Goal: Task Accomplishment & Management: Use online tool/utility

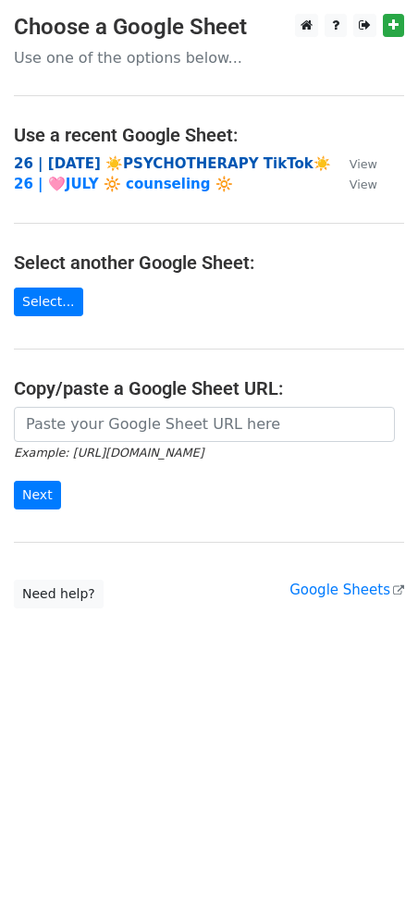
click at [196, 163] on strong "26 | [DATE] ☀️PSYCHOTHERAPY TikTok☀️" at bounding box center [172, 163] width 317 height 17
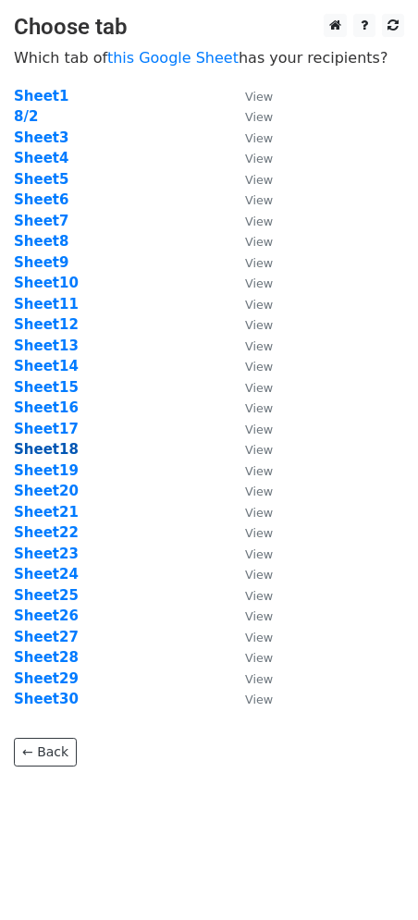
click at [56, 445] on strong "Sheet18" at bounding box center [46, 449] width 65 height 17
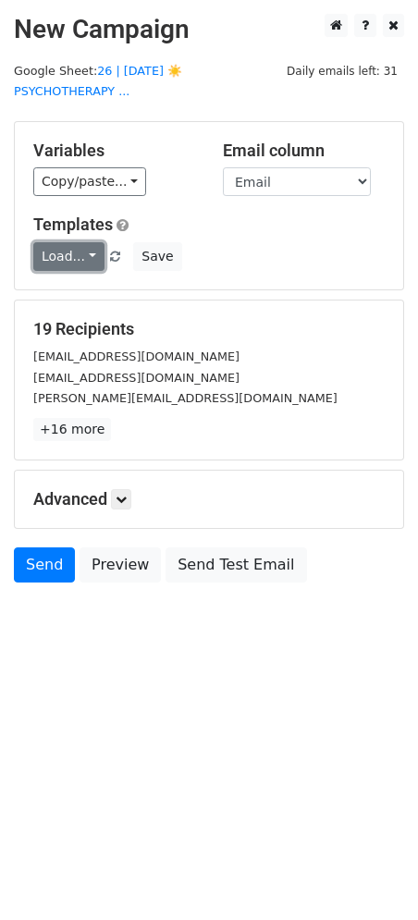
click at [67, 242] on link "Load..." at bounding box center [68, 256] width 71 height 29
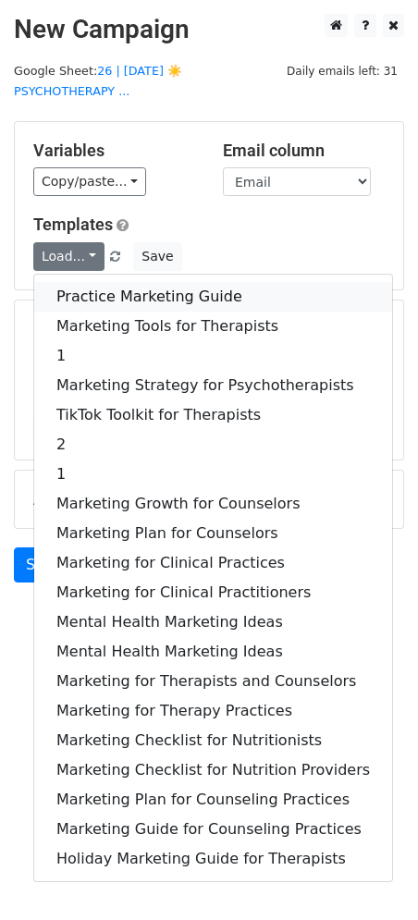
click at [96, 282] on link "Practice Marketing Guide" at bounding box center [213, 297] width 358 height 30
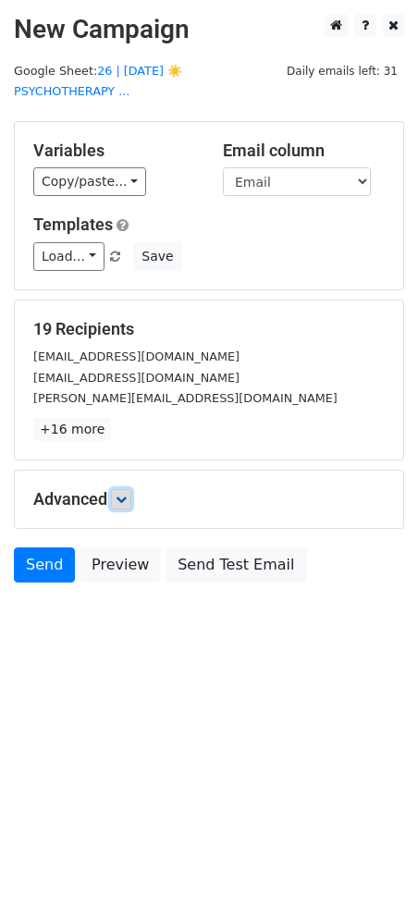
click at [130, 489] on link at bounding box center [121, 499] width 20 height 20
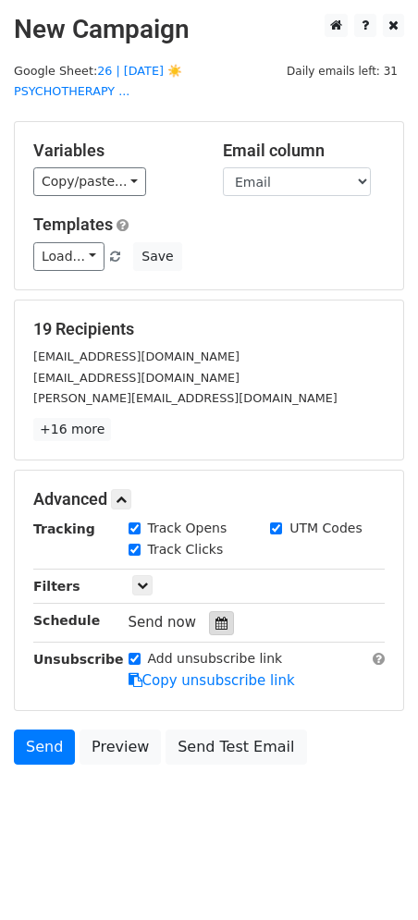
click at [209, 611] on div at bounding box center [221, 623] width 25 height 24
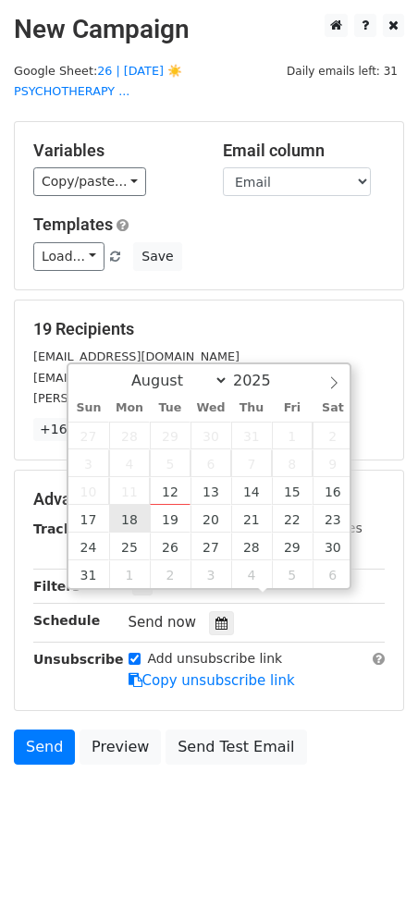
type input "2025-08-18 12:00"
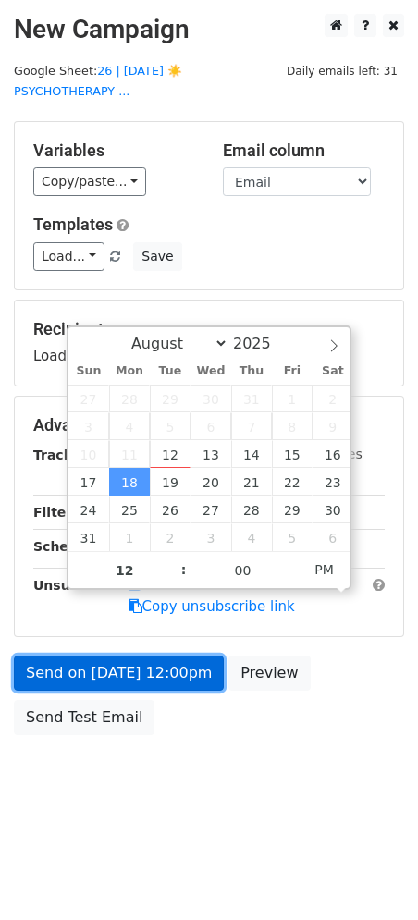
click at [102, 656] on link "Send on Aug 18 at 12:00pm" at bounding box center [119, 673] width 210 height 35
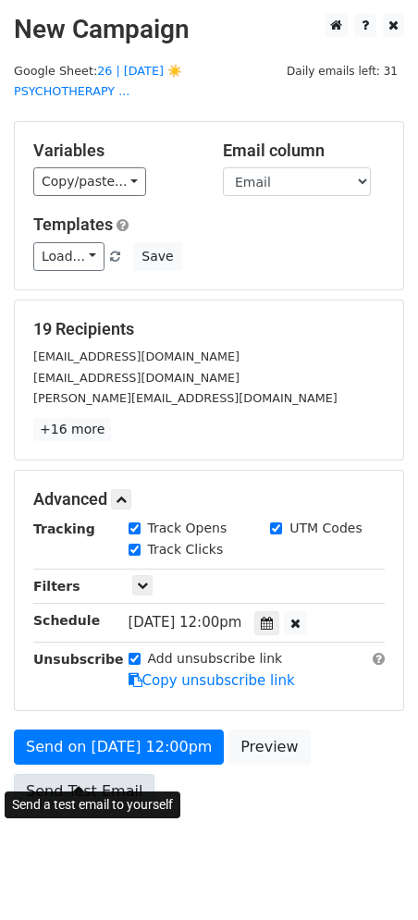
click at [85, 774] on link "Send Test Email" at bounding box center [84, 791] width 141 height 35
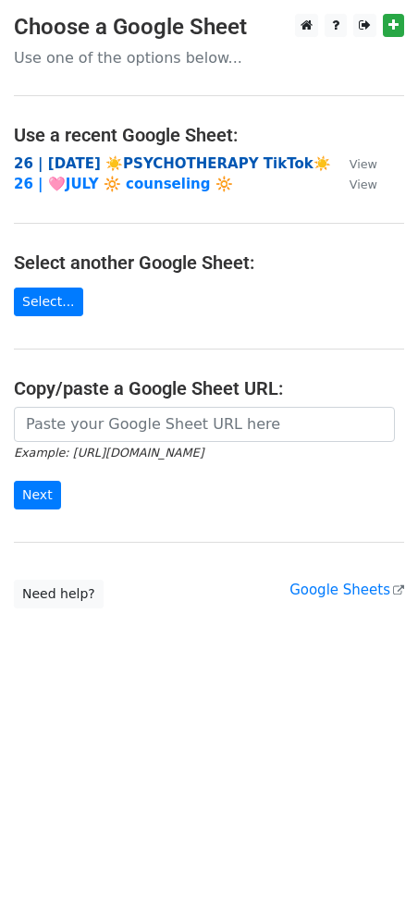
click at [118, 157] on strong "26 | [DATE] ☀️PSYCHOTHERAPY TikTok☀️" at bounding box center [172, 163] width 317 height 17
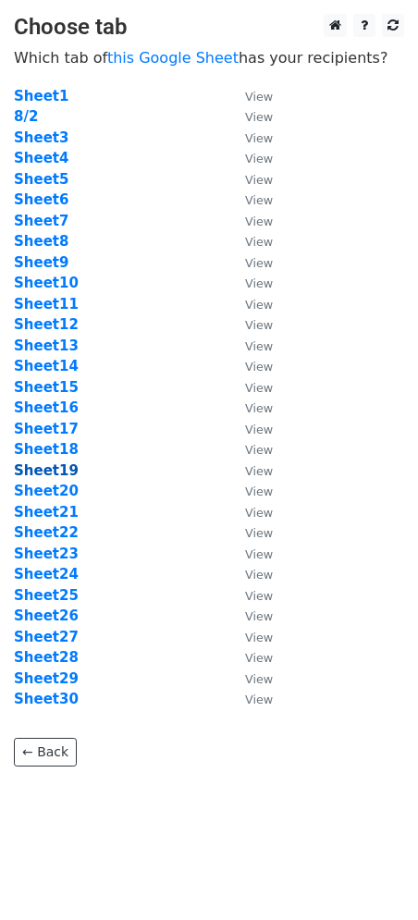
click at [43, 470] on strong "Sheet19" at bounding box center [46, 470] width 65 height 17
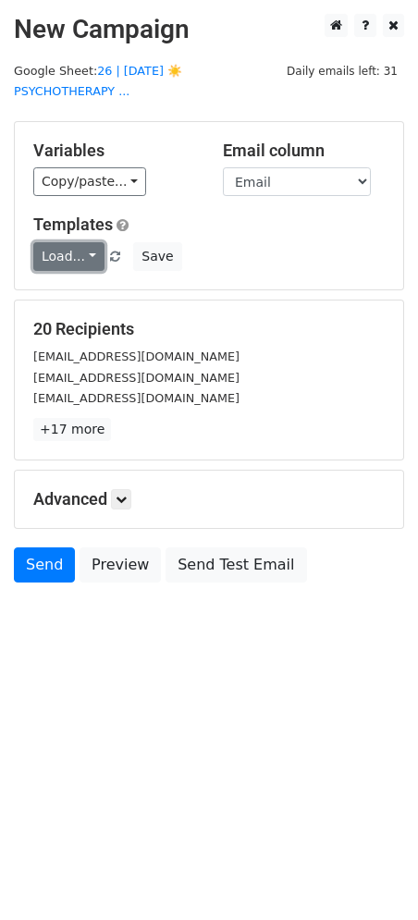
click at [78, 242] on link "Load..." at bounding box center [68, 256] width 71 height 29
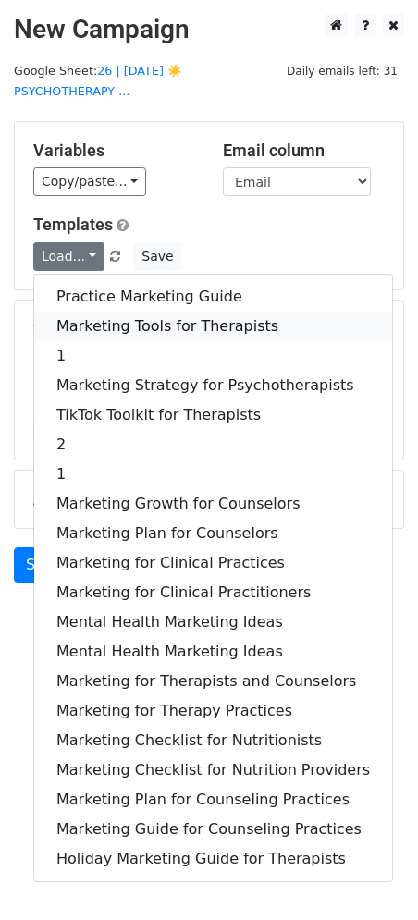
click at [78, 312] on link "Marketing Tools for Therapists" at bounding box center [213, 327] width 358 height 30
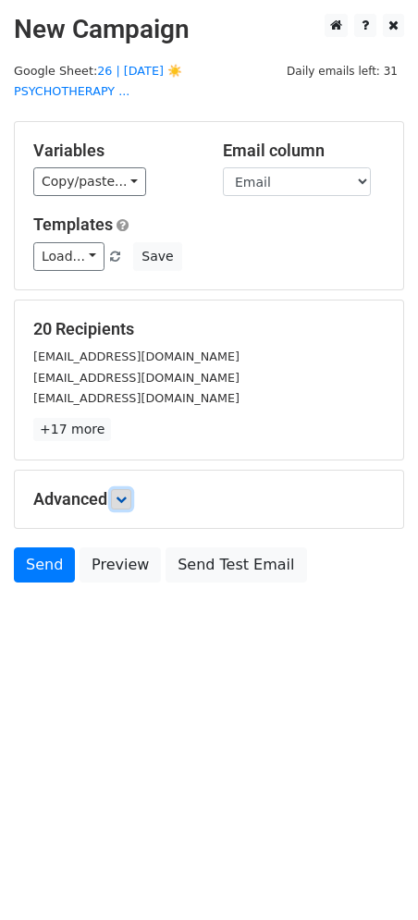
click at [125, 489] on link at bounding box center [121, 499] width 20 height 20
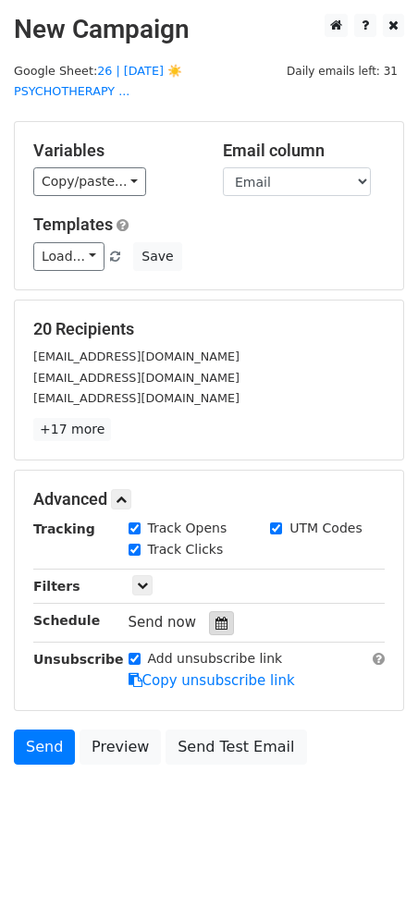
click at [216, 617] on icon at bounding box center [222, 623] width 12 height 13
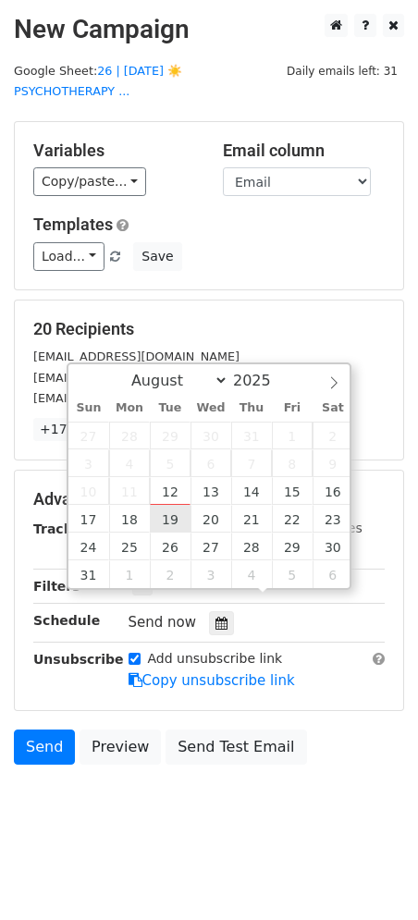
type input "2025-08-19 12:00"
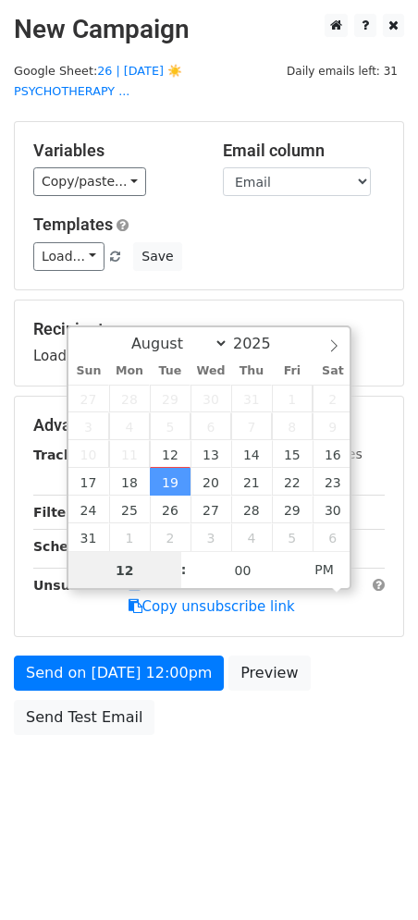
type input "2"
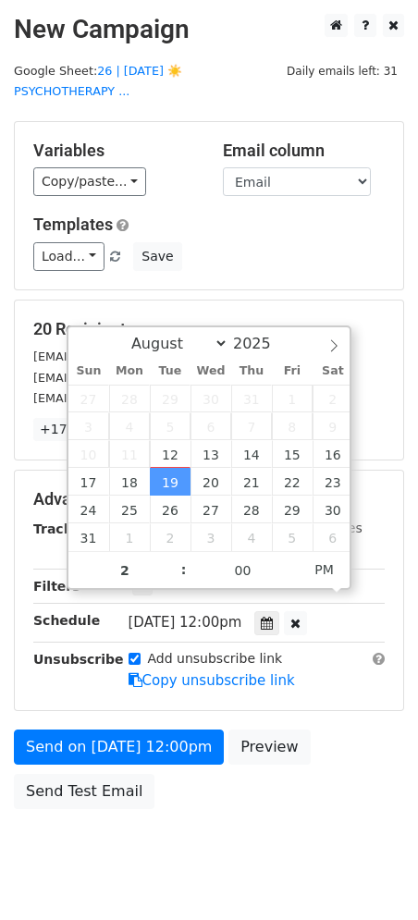
type input "2025-08-19 14:00"
click at [77, 705] on form "Variables Copy/paste... {{Name}} {{Email}} Email column Name Email Templates Lo…" at bounding box center [209, 469] width 390 height 697
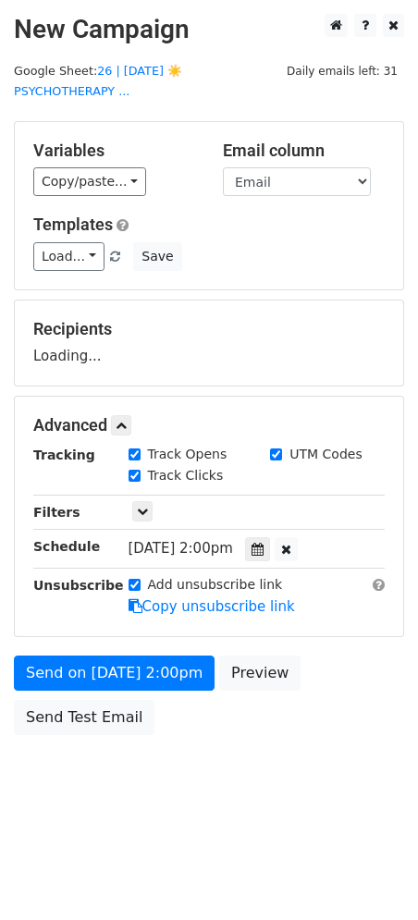
click at [66, 747] on body "New Campaign Daily emails left: 31 Google Sheet: 26 | AUG 2 ☀️PSYCHOTHERAPY ...…" at bounding box center [209, 416] width 418 height 805
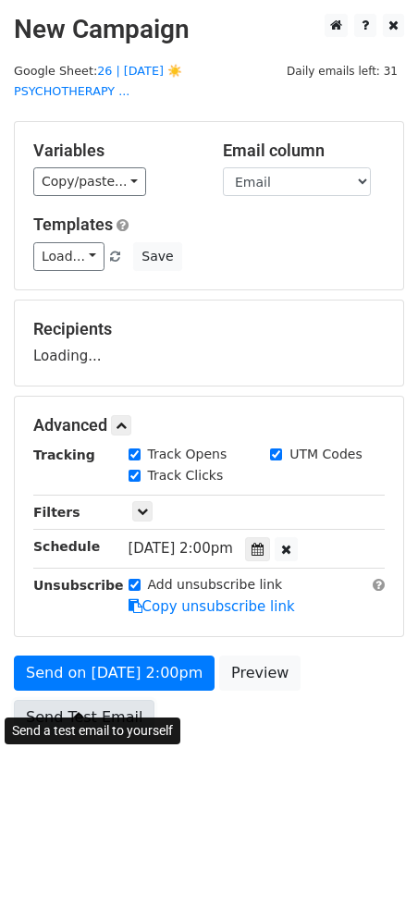
click at [84, 709] on link "Send Test Email" at bounding box center [84, 717] width 141 height 35
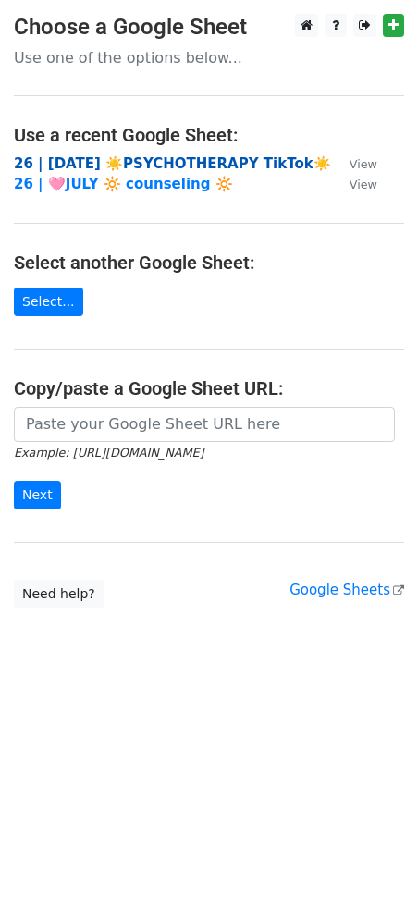
click at [145, 166] on strong "26 | [DATE] ☀️PSYCHOTHERAPY TikTok☀️" at bounding box center [172, 163] width 317 height 17
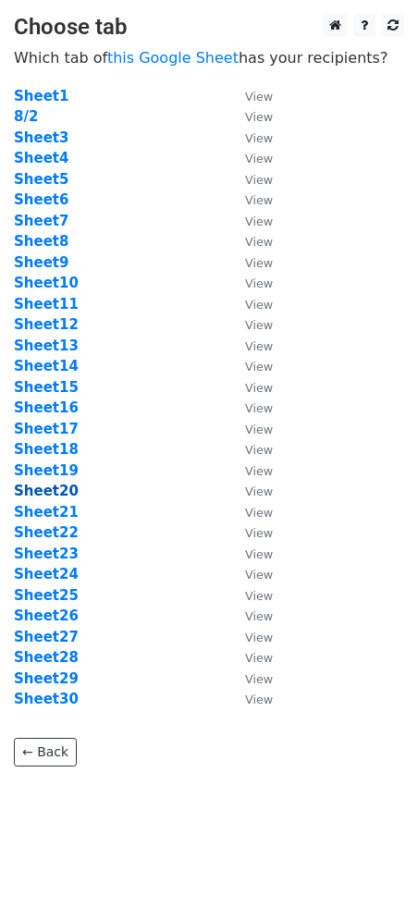
click at [56, 491] on strong "Sheet20" at bounding box center [46, 491] width 65 height 17
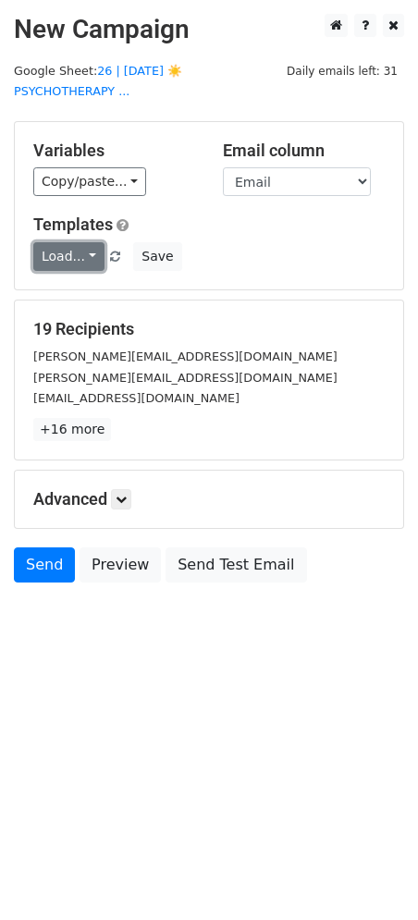
click at [73, 242] on link "Load..." at bounding box center [68, 256] width 71 height 29
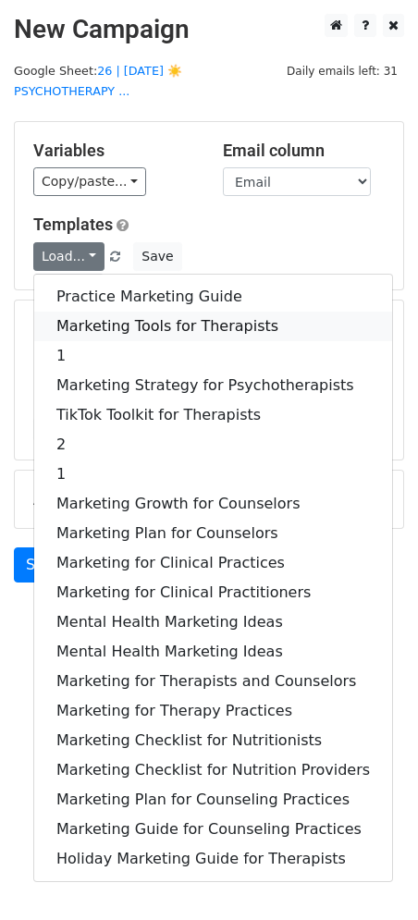
click at [78, 312] on link "Marketing Tools for Therapists" at bounding box center [213, 327] width 358 height 30
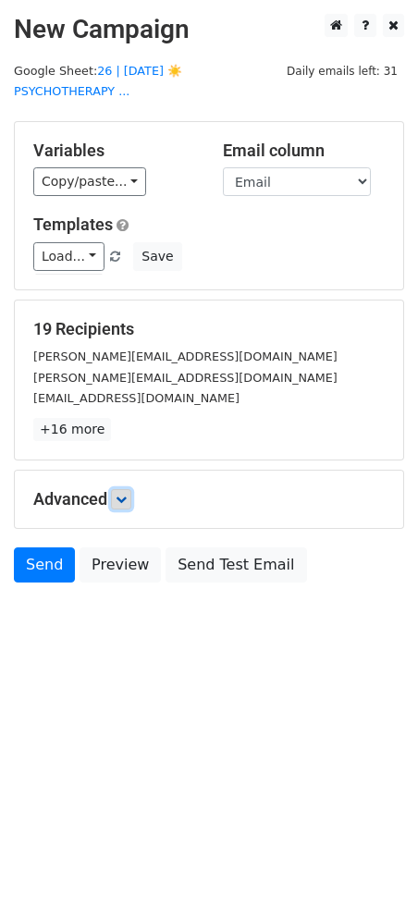
click at [127, 494] on icon at bounding box center [121, 499] width 11 height 11
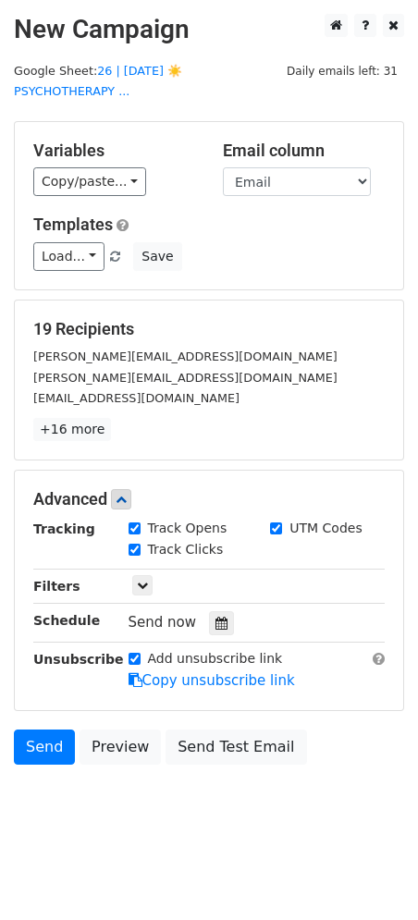
click at [216, 617] on icon at bounding box center [222, 623] width 12 height 13
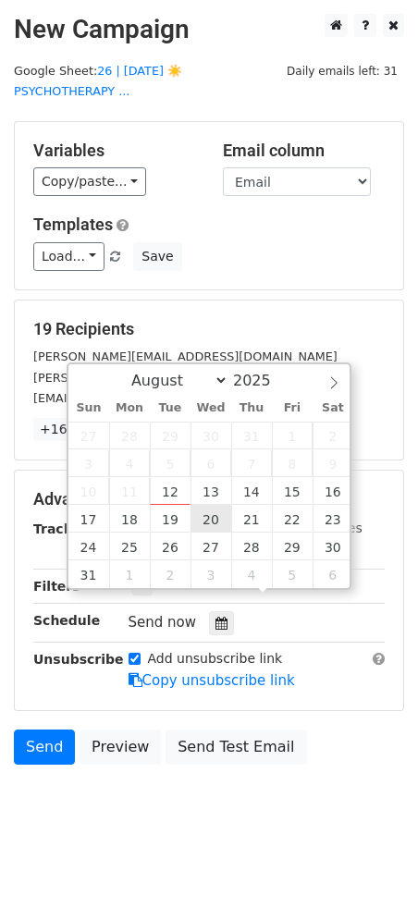
type input "[DATE] 12:00"
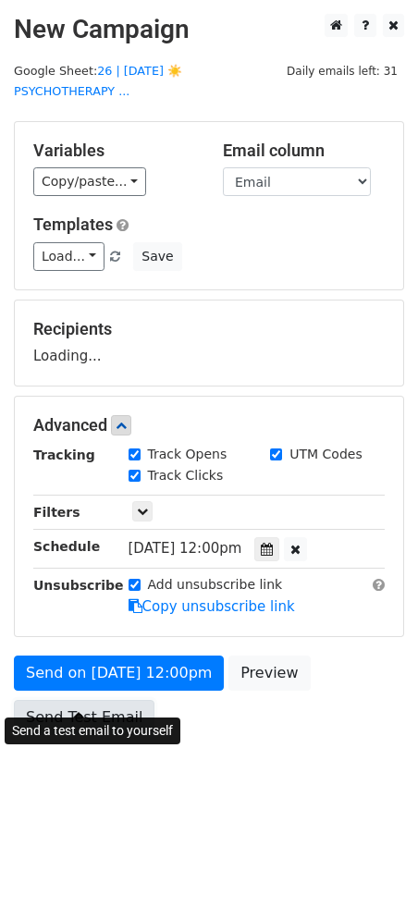
click at [99, 700] on link "Send Test Email" at bounding box center [84, 717] width 141 height 35
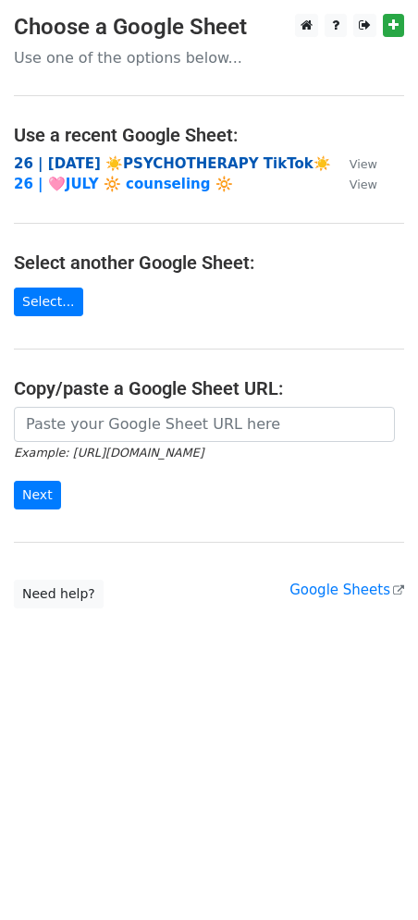
click at [97, 155] on strong "26 | [DATE] ☀️PSYCHOTHERAPY TikTok☀️" at bounding box center [172, 163] width 317 height 17
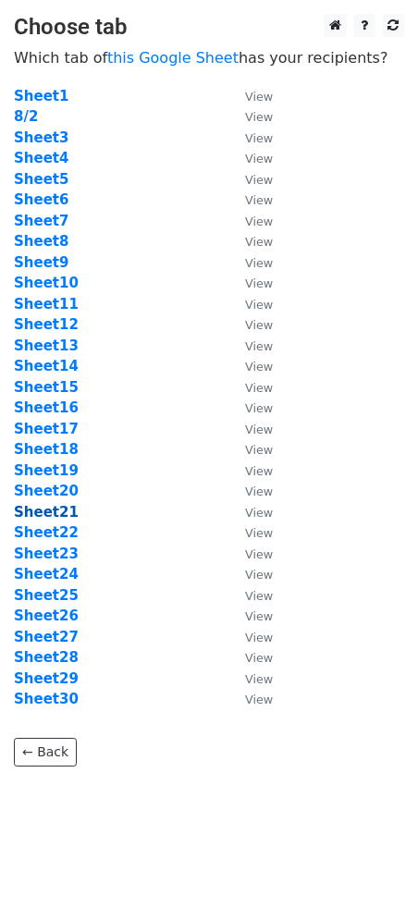
click at [53, 509] on strong "Sheet21" at bounding box center [46, 512] width 65 height 17
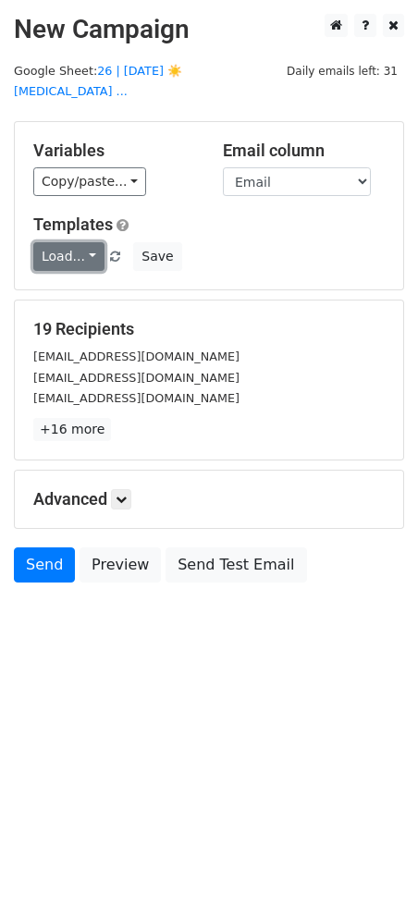
click at [77, 247] on link "Load..." at bounding box center [68, 256] width 71 height 29
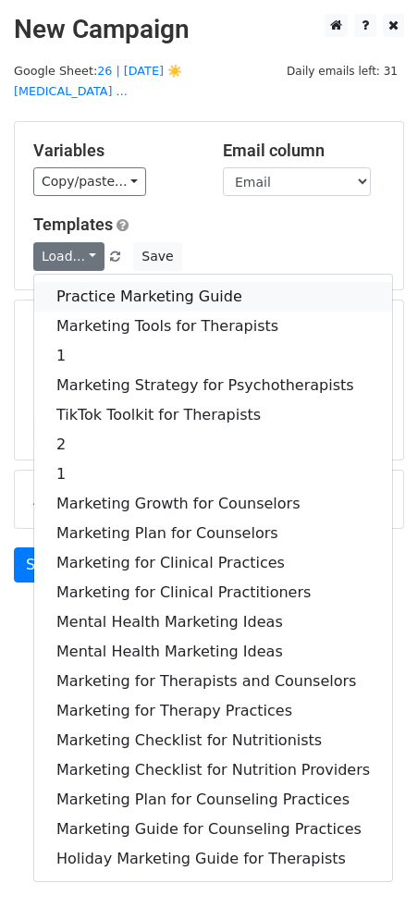
click at [77, 283] on link "Practice Marketing Guide" at bounding box center [213, 297] width 358 height 30
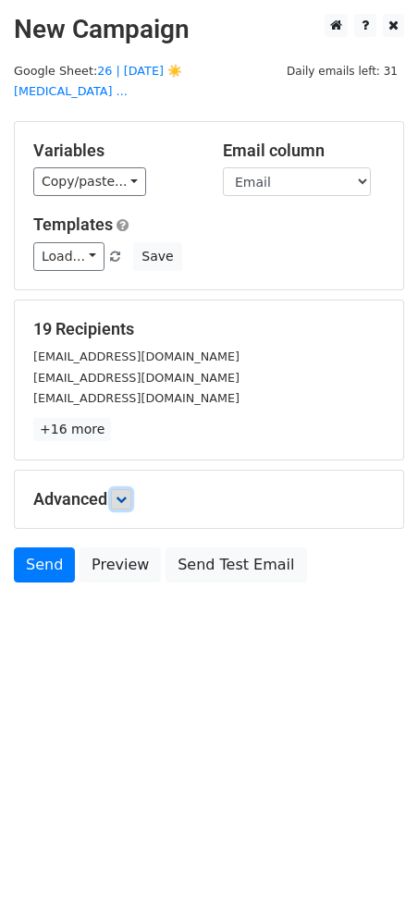
click at [118, 489] on link at bounding box center [121, 499] width 20 height 20
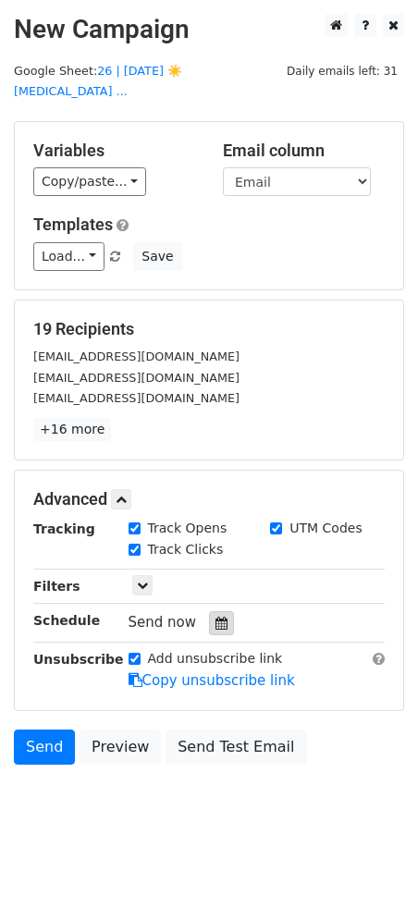
click at [213, 611] on div at bounding box center [221, 623] width 25 height 24
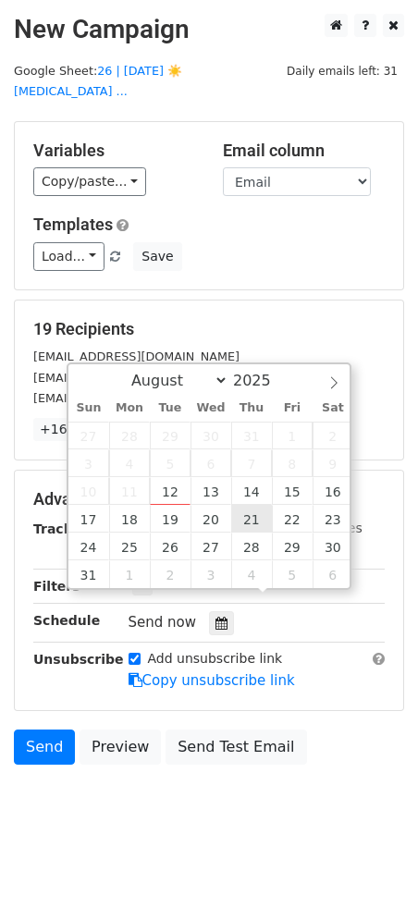
type input "2025-08-21 12:00"
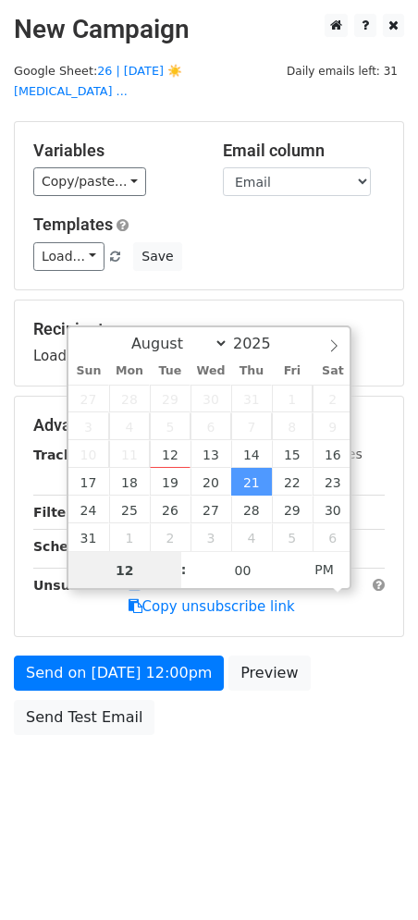
type input "2"
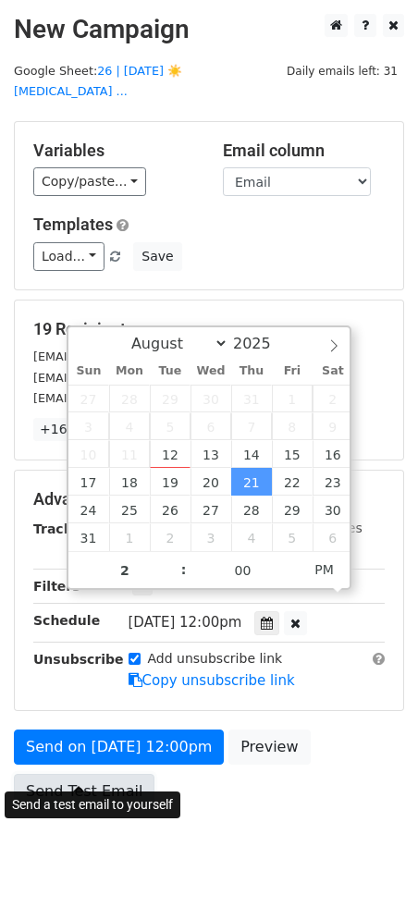
type input "2025-08-21 14:00"
click at [80, 774] on link "Send Test Email" at bounding box center [84, 791] width 141 height 35
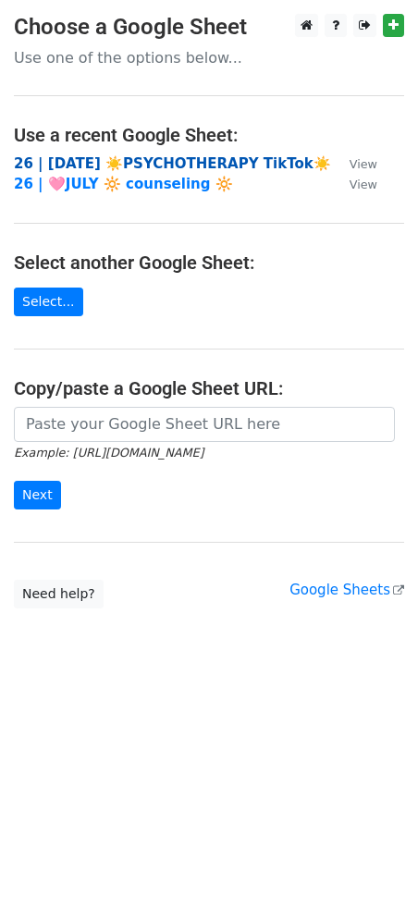
click at [171, 160] on strong "26 | [DATE] ☀️PSYCHOTHERAPY TikTok☀️" at bounding box center [172, 163] width 317 height 17
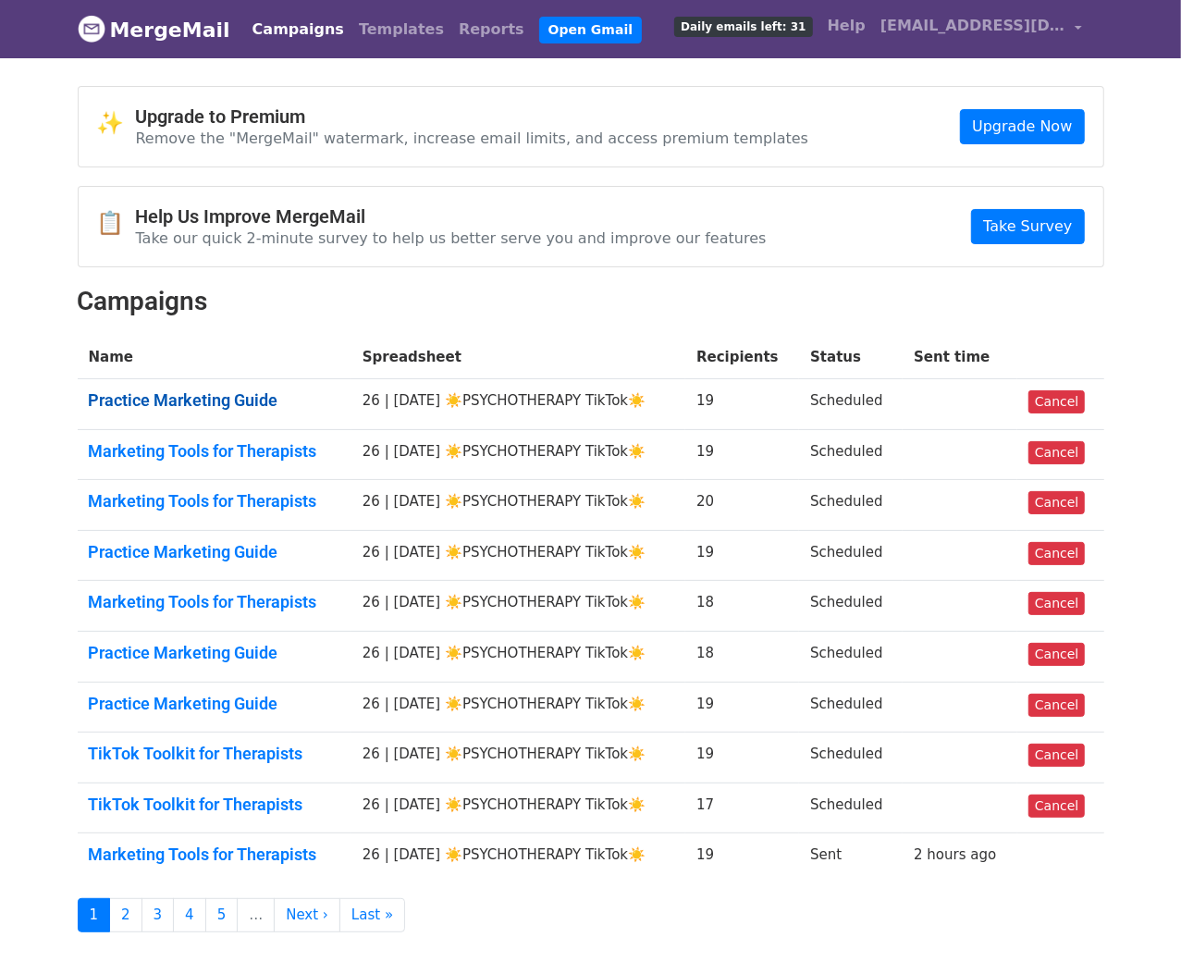
click at [190, 398] on link "Practice Marketing Guide" at bounding box center [215, 400] width 252 height 20
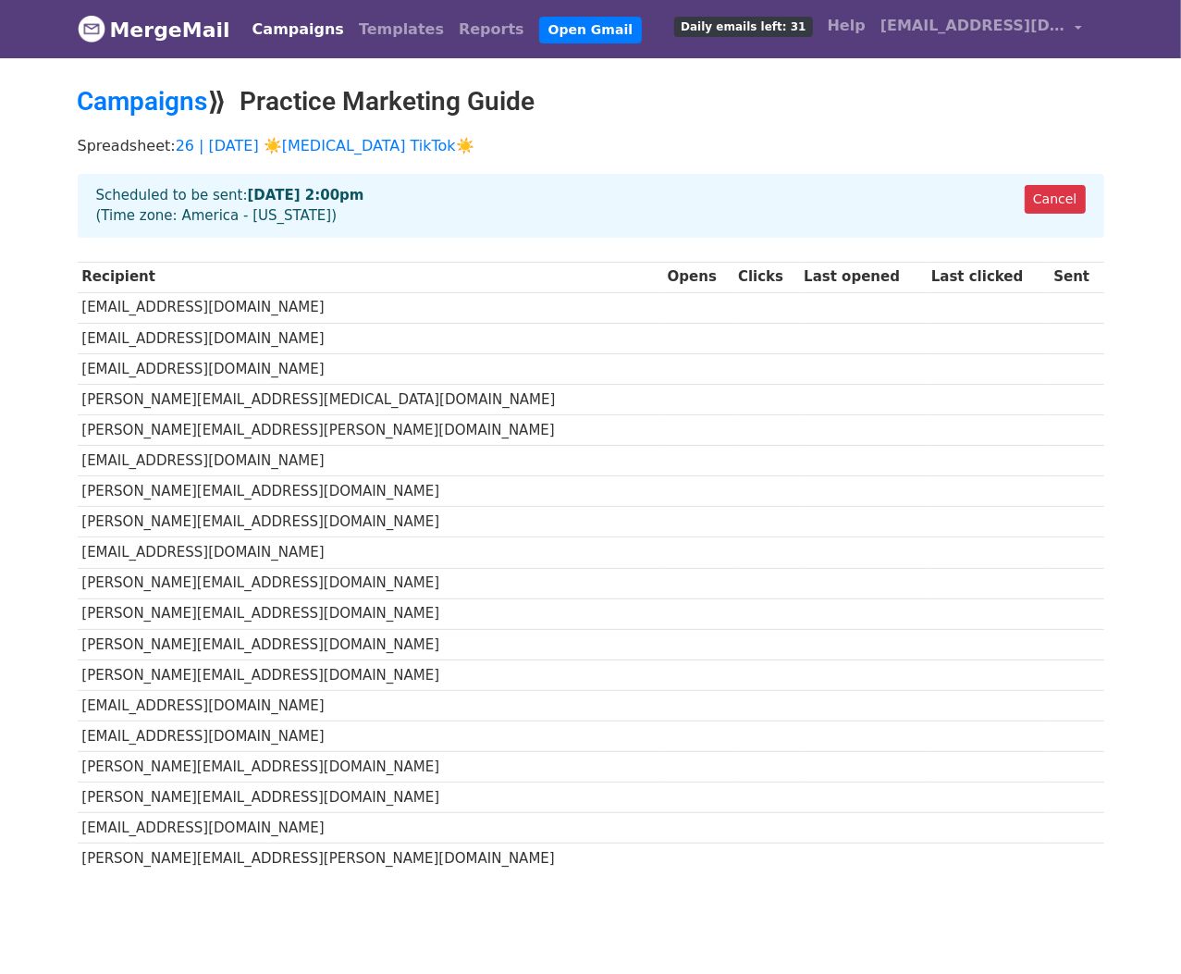
click at [262, 30] on link "Campaigns" at bounding box center [298, 29] width 106 height 37
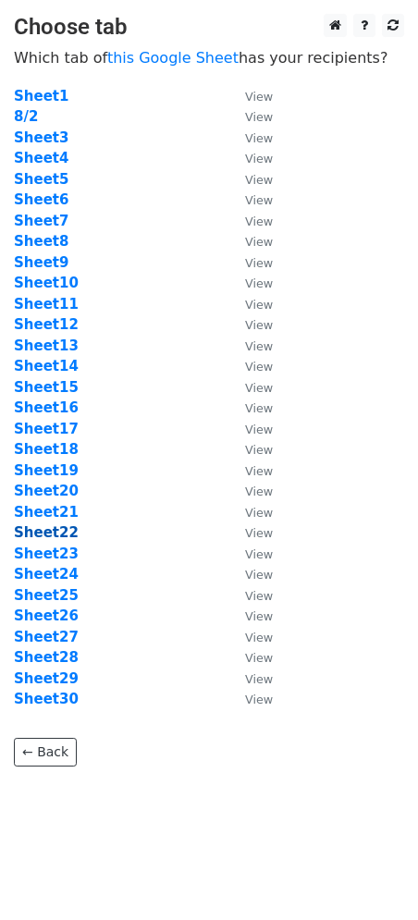
click at [59, 535] on strong "Sheet22" at bounding box center [46, 532] width 65 height 17
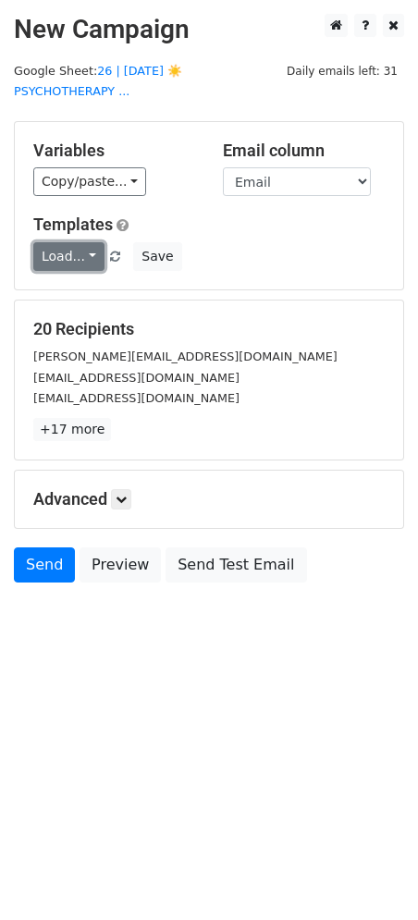
click at [76, 242] on link "Load..." at bounding box center [68, 256] width 71 height 29
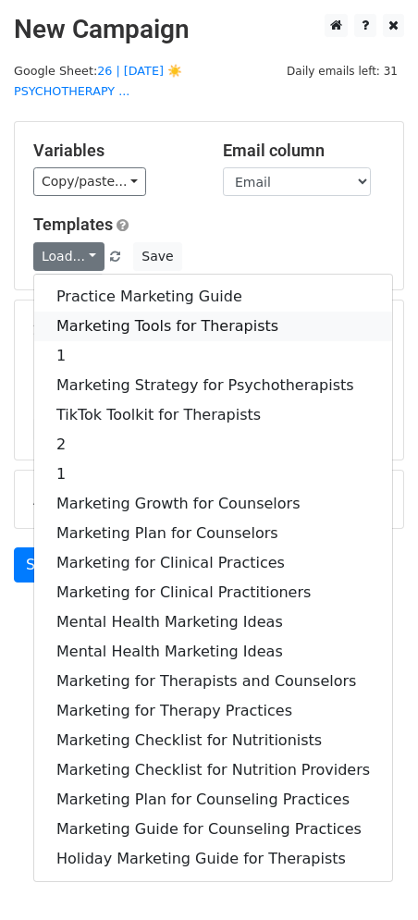
click at [76, 312] on link "Marketing Tools for Therapists" at bounding box center [213, 327] width 358 height 30
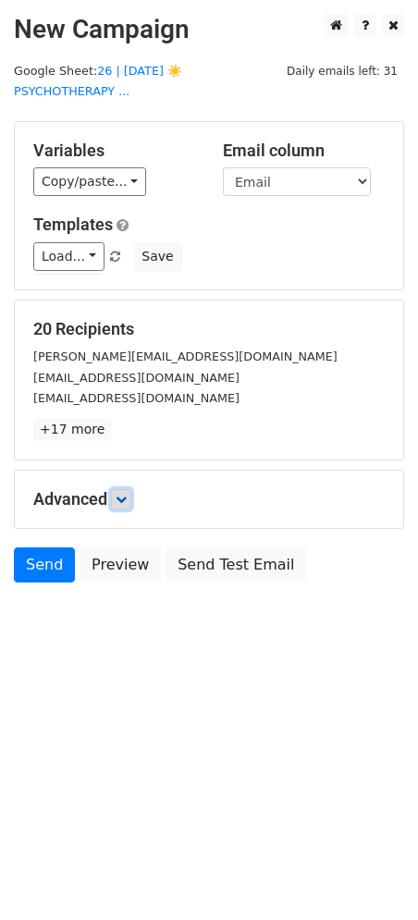
click at [119, 494] on icon at bounding box center [121, 499] width 11 height 11
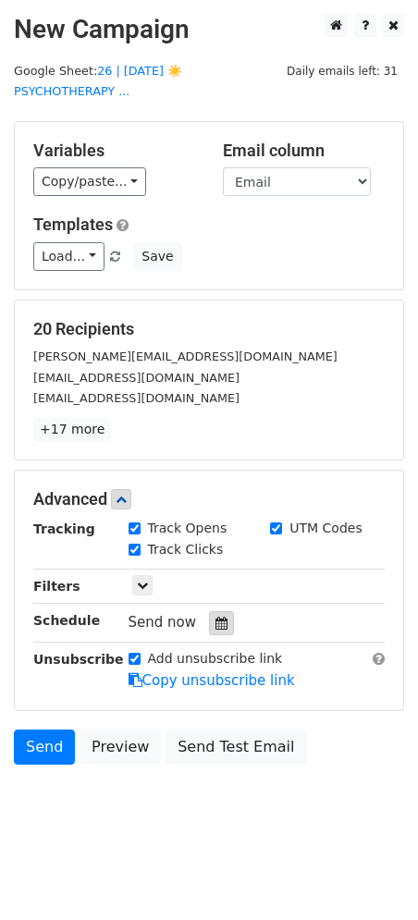
click at [216, 617] on icon at bounding box center [222, 623] width 12 height 13
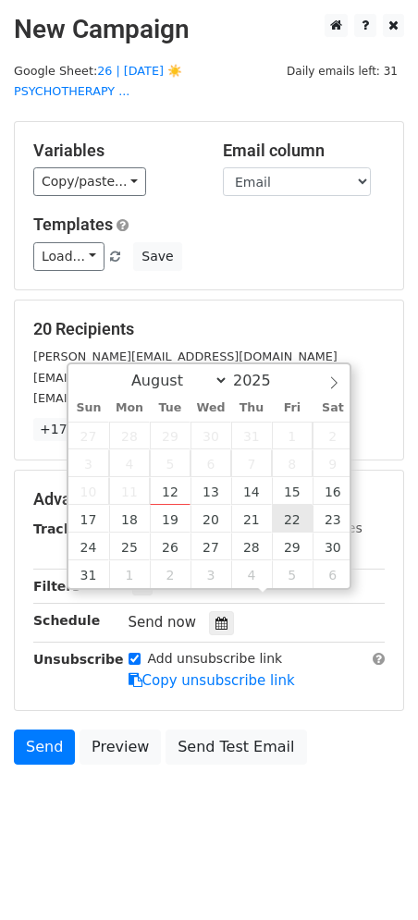
type input "2025-08-22 12:00"
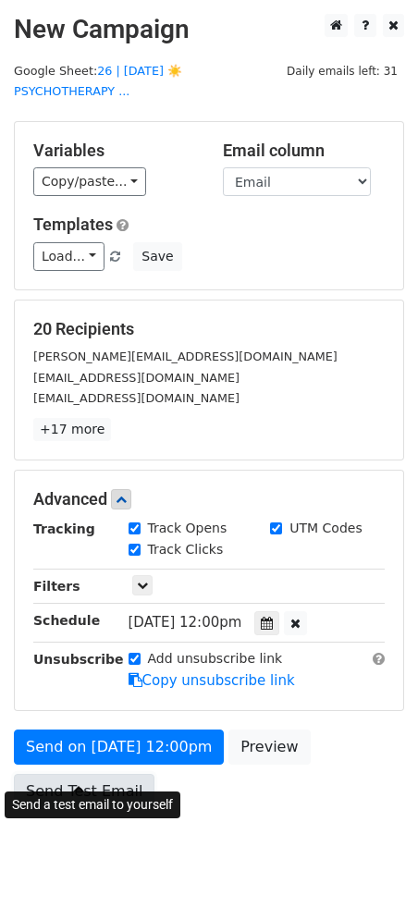
click at [85, 774] on link "Send Test Email" at bounding box center [84, 791] width 141 height 35
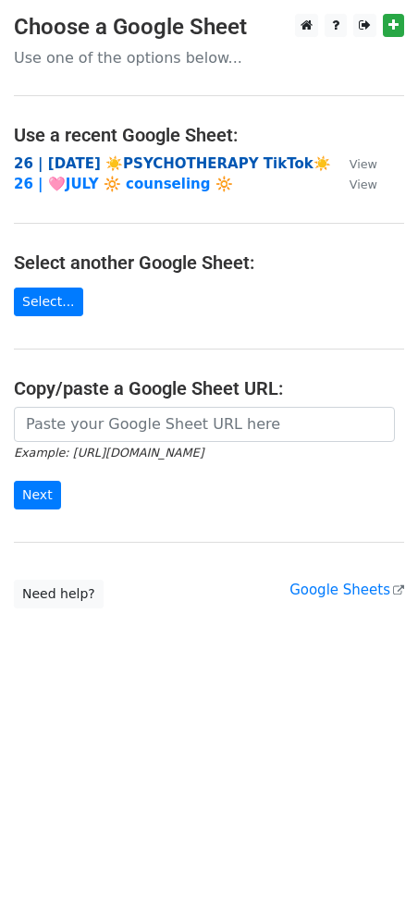
click at [106, 164] on strong "26 | [DATE] ☀️PSYCHOTHERAPY TikTok☀️" at bounding box center [172, 163] width 317 height 17
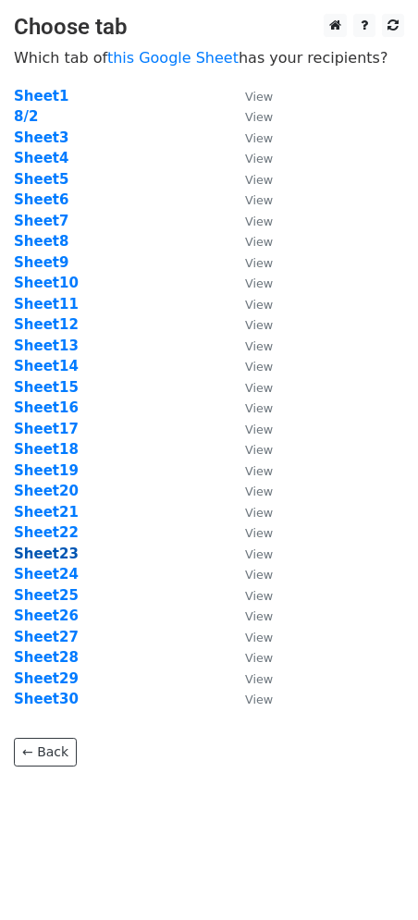
click at [64, 551] on strong "Sheet23" at bounding box center [46, 554] width 65 height 17
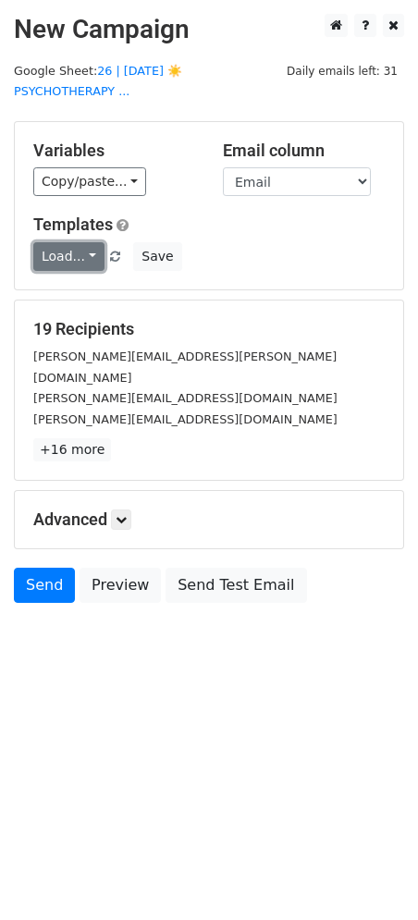
click at [68, 246] on link "Load..." at bounding box center [68, 256] width 71 height 29
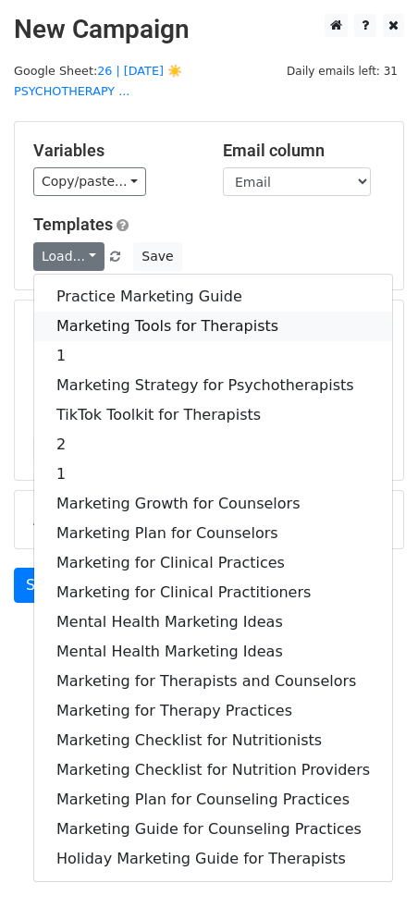
click at [73, 312] on link "Marketing Tools for Therapists" at bounding box center [213, 327] width 358 height 30
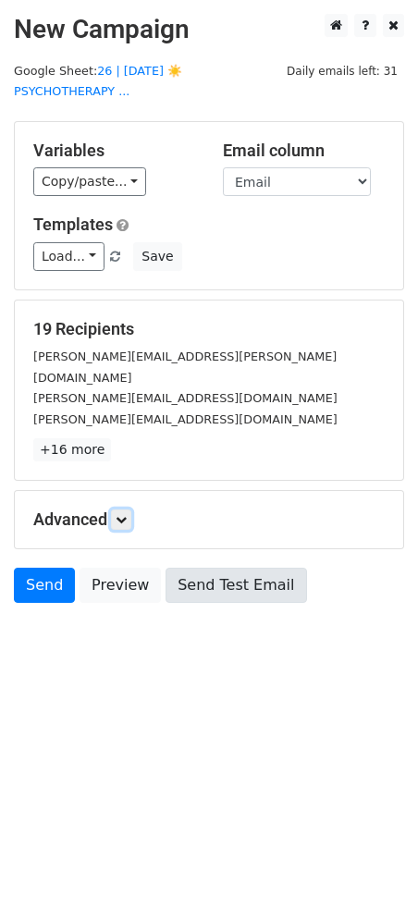
drag, startPoint x: 129, startPoint y: 474, endPoint x: 179, endPoint y: 560, distance: 98.7
click at [127, 514] on icon at bounding box center [121, 519] width 11 height 11
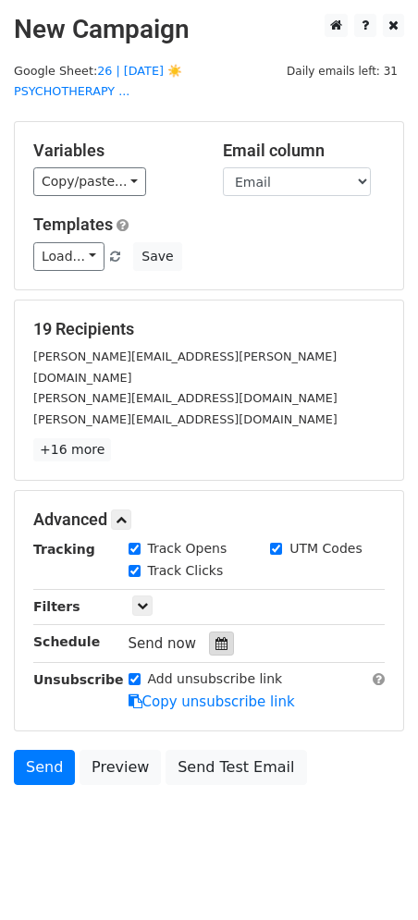
click at [220, 632] on div at bounding box center [221, 644] width 25 height 24
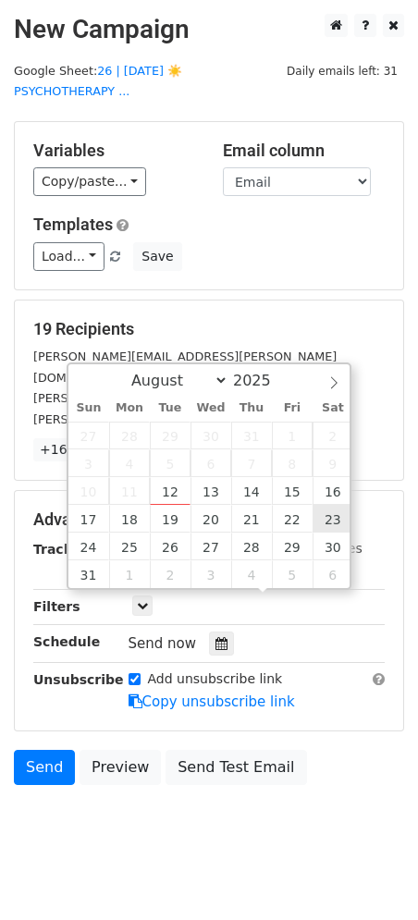
type input "2025-08-23 12:00"
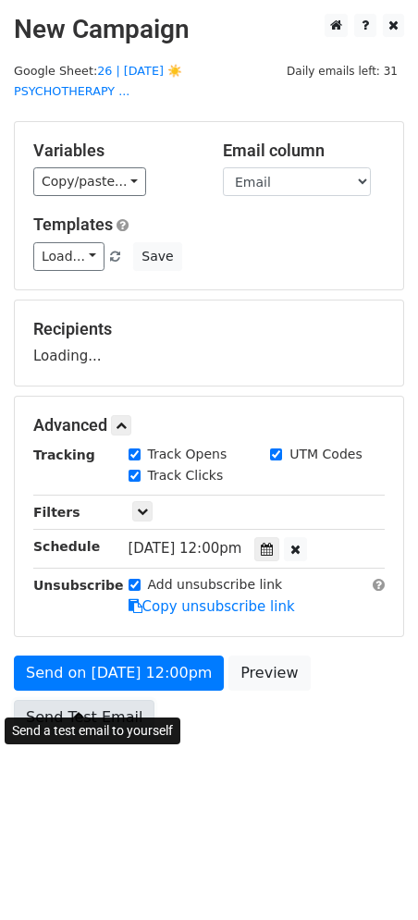
click at [101, 700] on link "Send Test Email" at bounding box center [84, 717] width 141 height 35
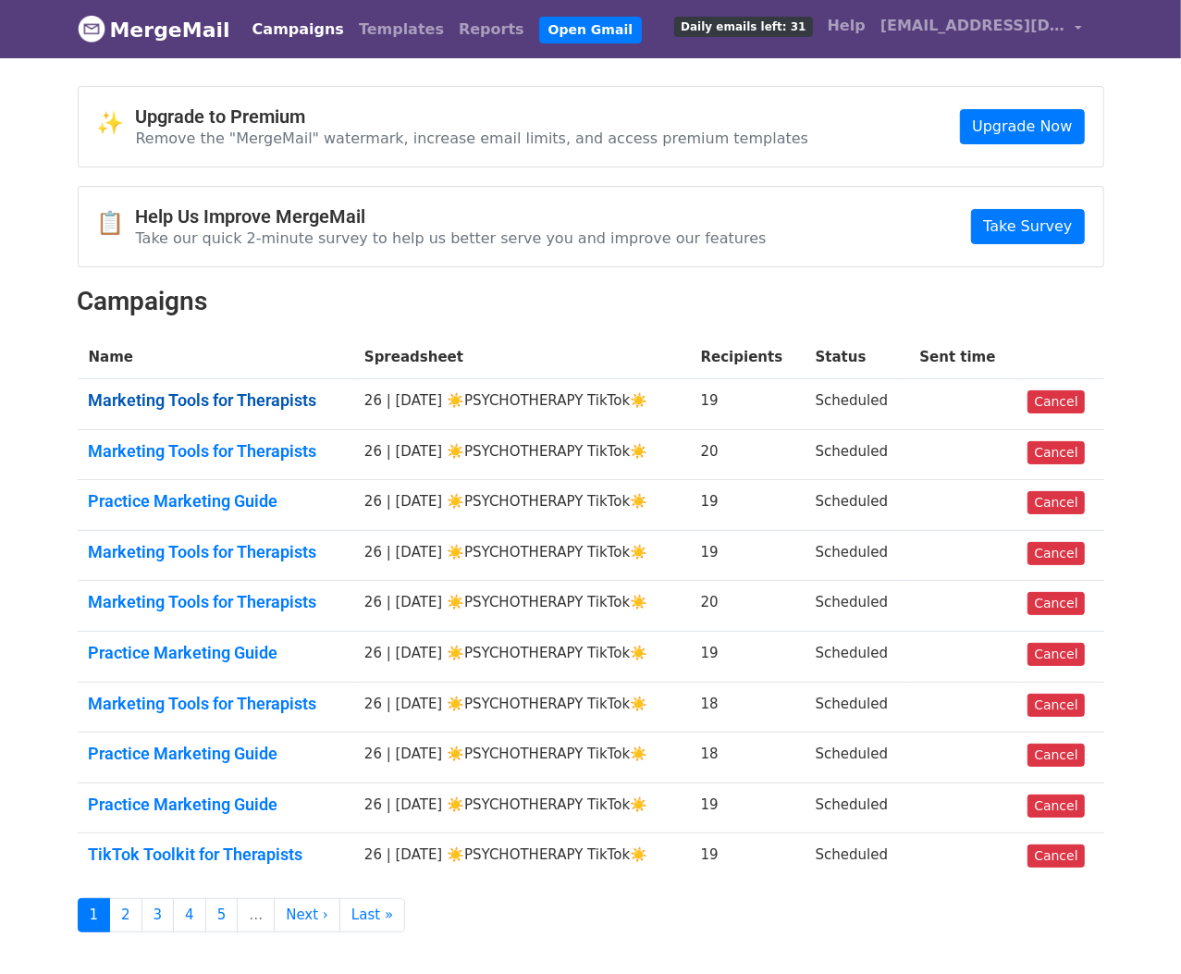
click at [260, 404] on link "Marketing Tools for Therapists" at bounding box center [215, 400] width 253 height 20
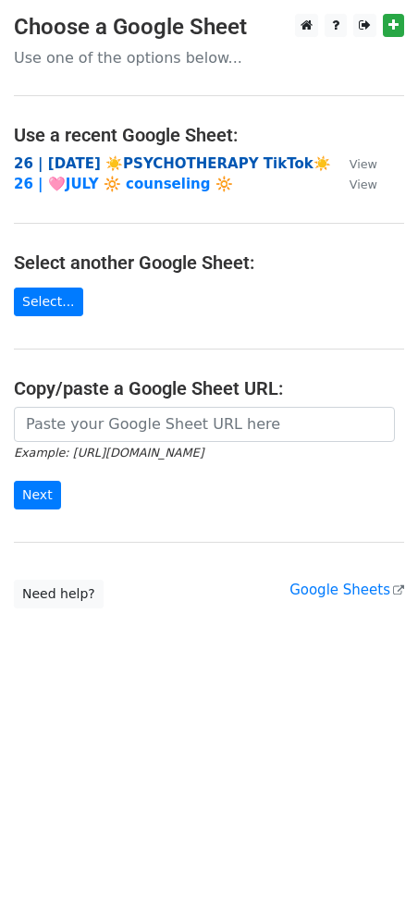
click at [193, 161] on strong "26 | [DATE] ☀️PSYCHOTHERAPY TikTok☀️" at bounding box center [172, 163] width 317 height 17
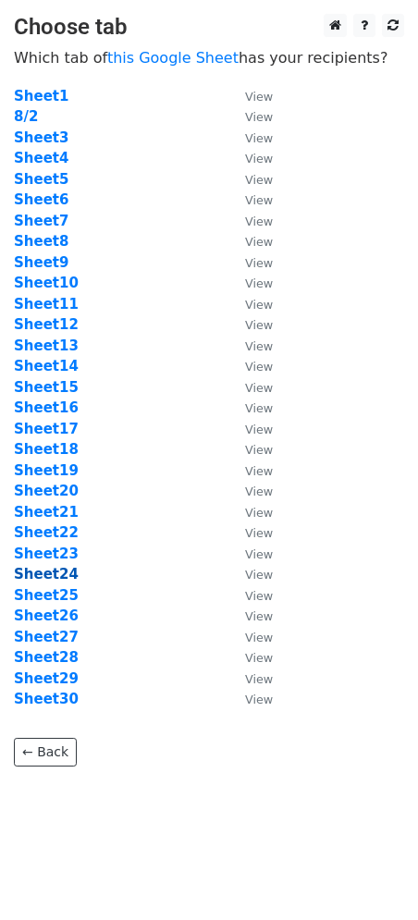
click at [63, 578] on strong "Sheet24" at bounding box center [46, 574] width 65 height 17
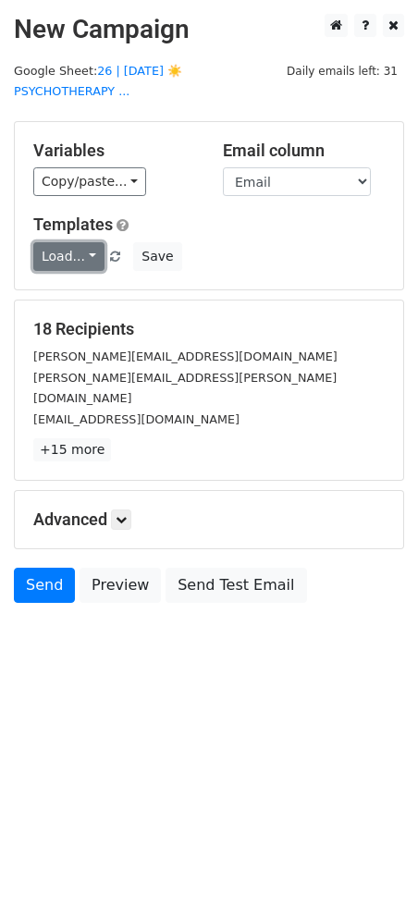
click at [70, 242] on link "Load..." at bounding box center [68, 256] width 71 height 29
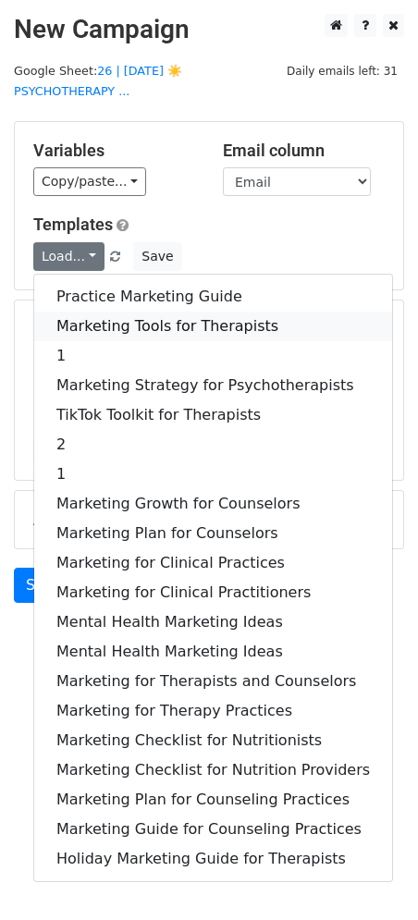
click at [117, 312] on link "Marketing Tools for Therapists" at bounding box center [213, 327] width 358 height 30
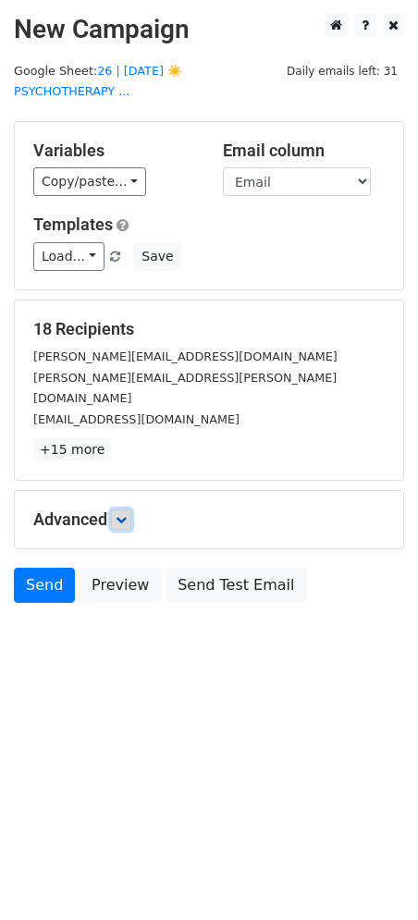
click at [127, 514] on icon at bounding box center [121, 519] width 11 height 11
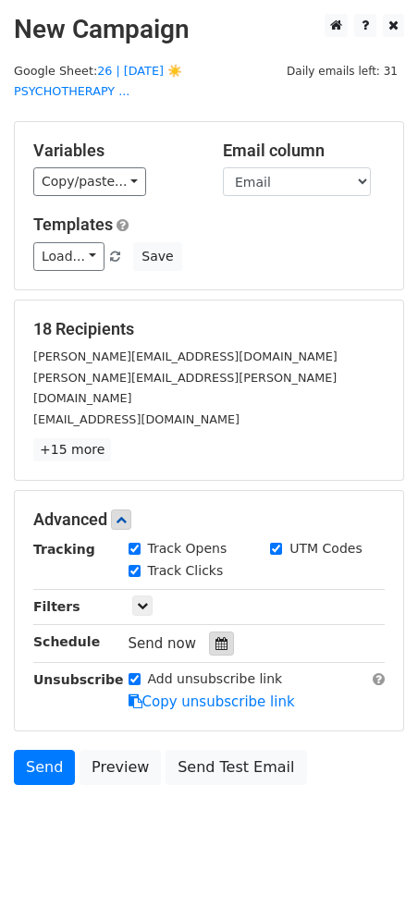
click at [216, 632] on div at bounding box center [221, 644] width 25 height 24
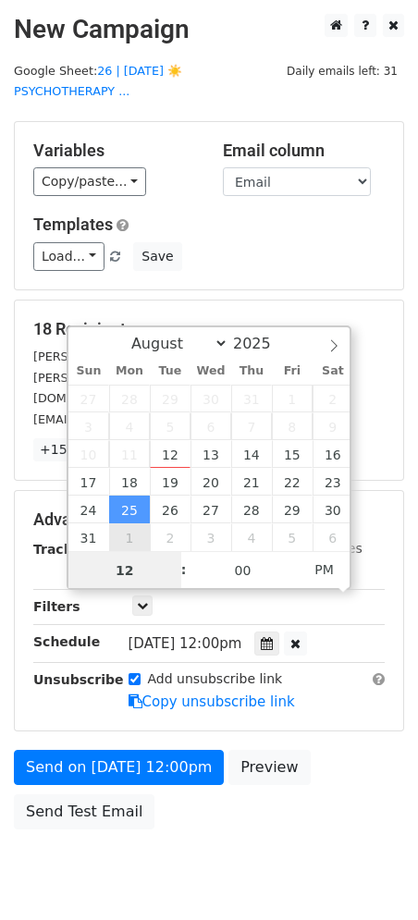
drag, startPoint x: 130, startPoint y: 545, endPoint x: 118, endPoint y: 545, distance: 12.0
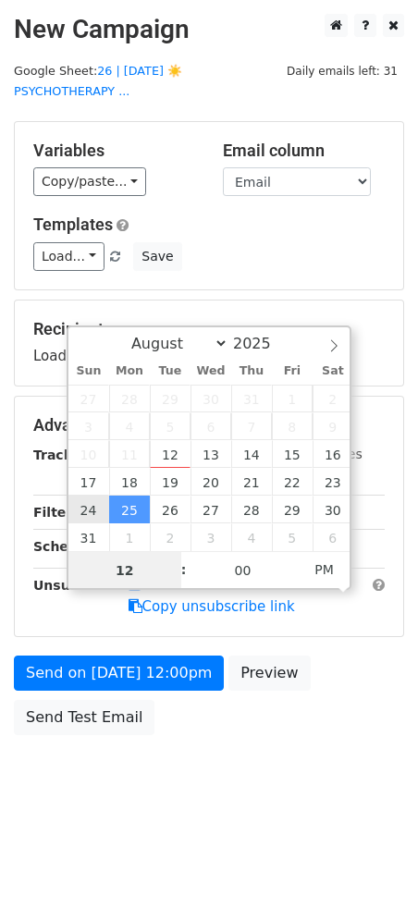
type input "2025-08-24 12:00"
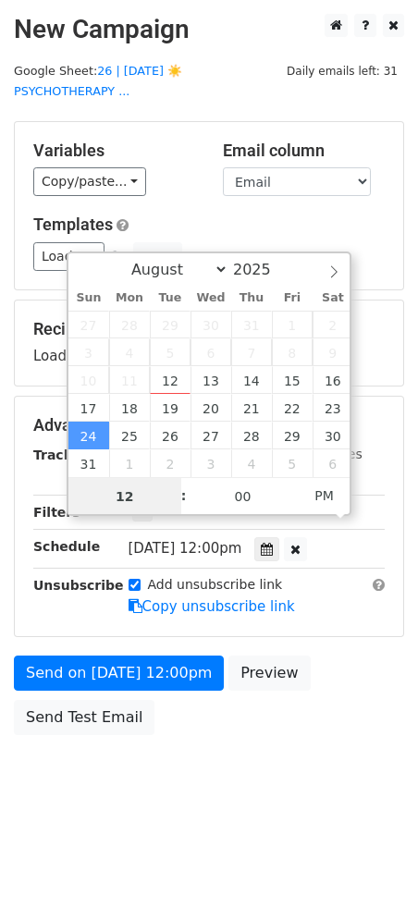
type input "2"
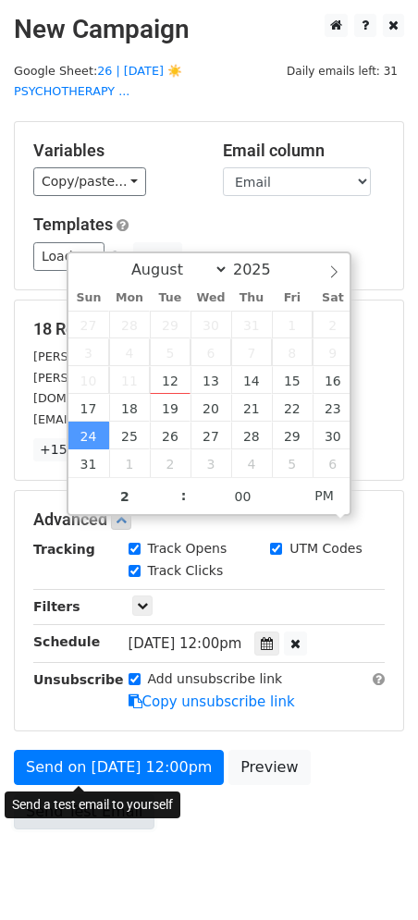
type input "2025-08-24 14:00"
click at [88, 794] on link "Send Test Email" at bounding box center [84, 811] width 141 height 35
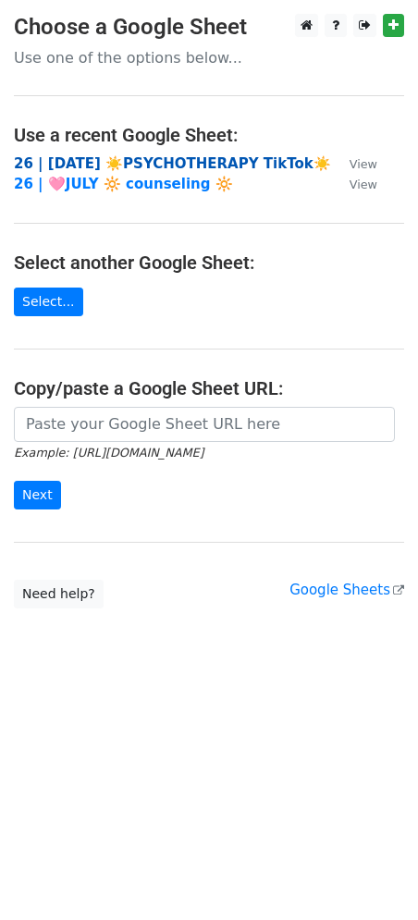
click at [231, 164] on strong "26 | [DATE] ☀️PSYCHOTHERAPY TikTok☀️" at bounding box center [172, 163] width 317 height 17
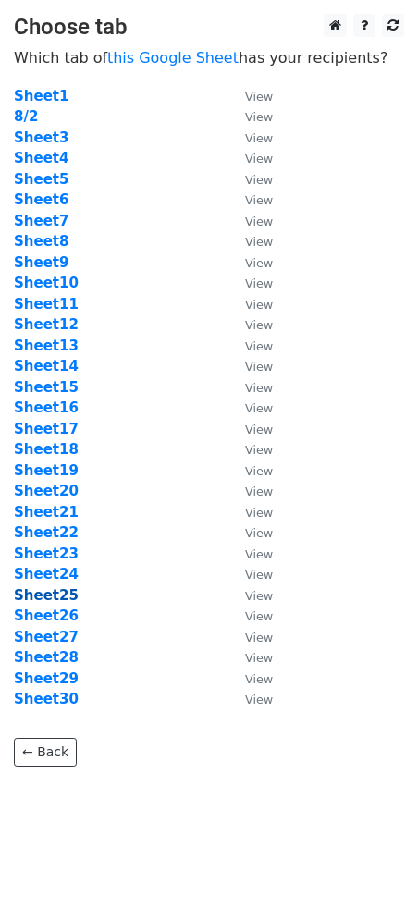
click at [62, 597] on strong "Sheet25" at bounding box center [46, 595] width 65 height 17
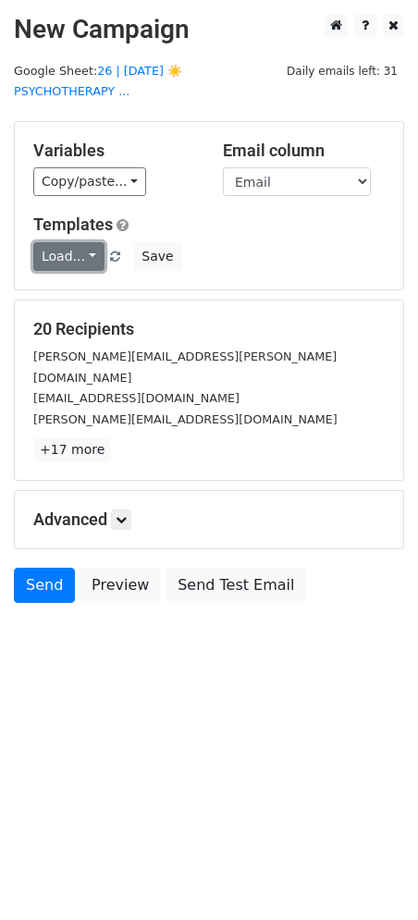
click at [61, 242] on link "Load..." at bounding box center [68, 256] width 71 height 29
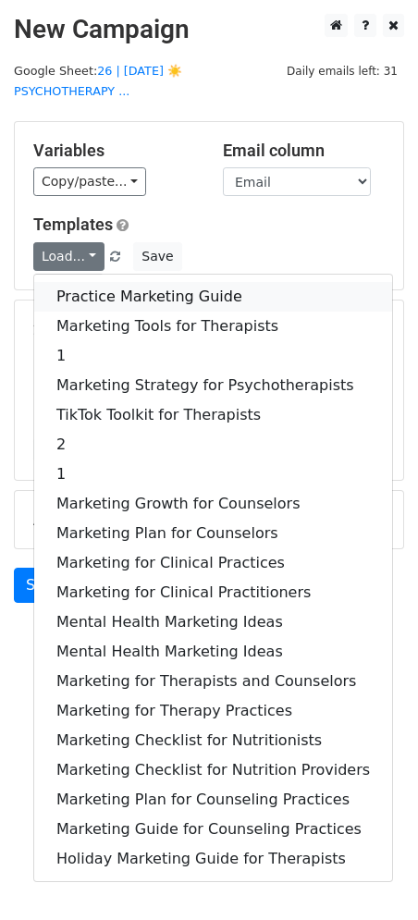
click at [72, 282] on link "Practice Marketing Guide" at bounding box center [213, 297] width 358 height 30
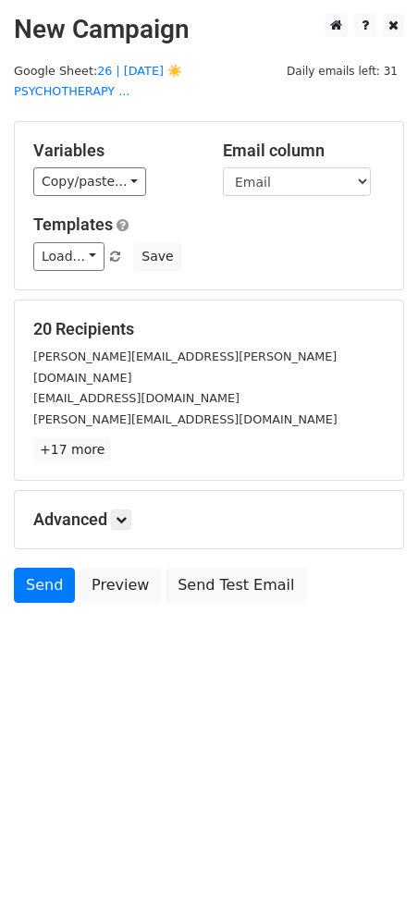
click at [134, 510] on h5 "Advanced" at bounding box center [208, 520] width 351 height 20
click at [124, 514] on icon at bounding box center [121, 519] width 11 height 11
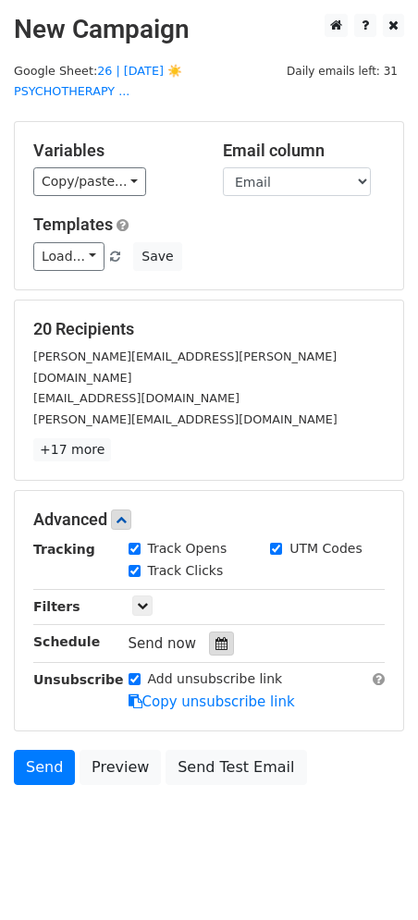
click at [216, 637] on icon at bounding box center [222, 643] width 12 height 13
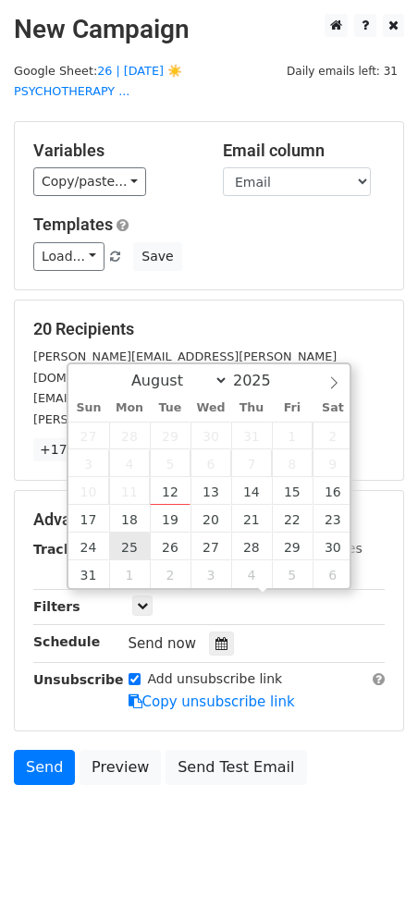
type input "2025-08-25 12:00"
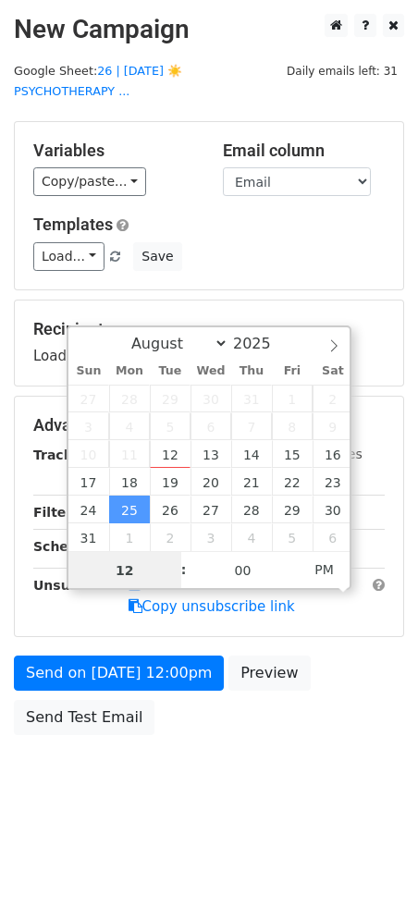
type input "2"
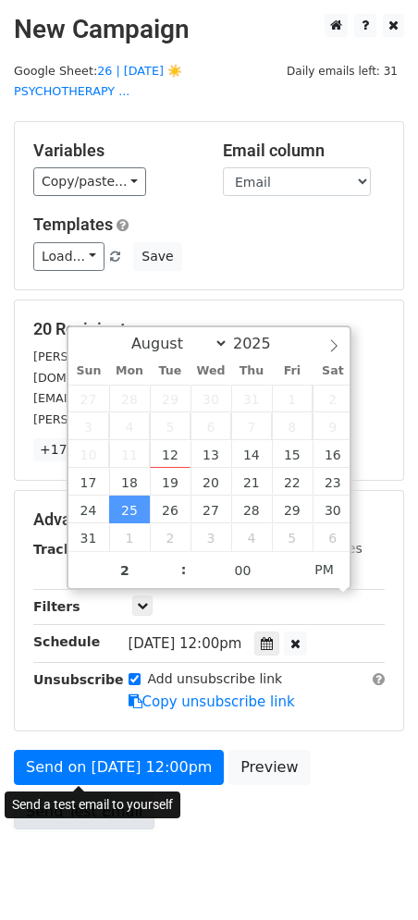
type input "2025-08-25 14:00"
click at [89, 794] on link "Send Test Email" at bounding box center [84, 811] width 141 height 35
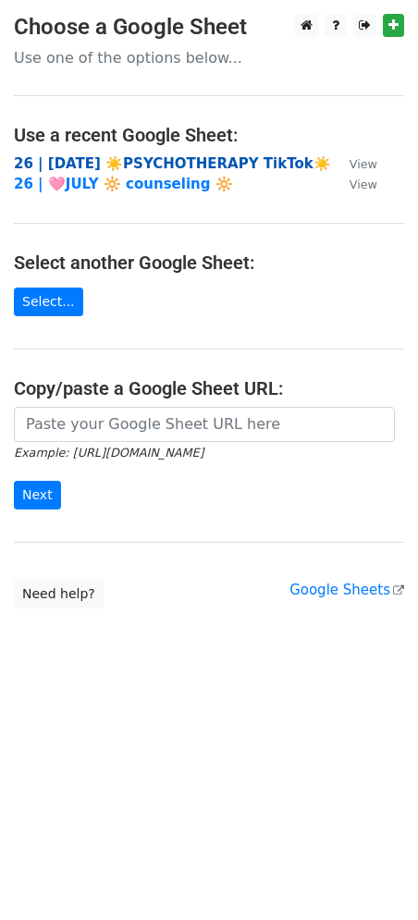
click at [142, 165] on strong "26 | AUG 2 ☀️PSYCHOTHERAPY TikTok☀️" at bounding box center [172, 163] width 317 height 17
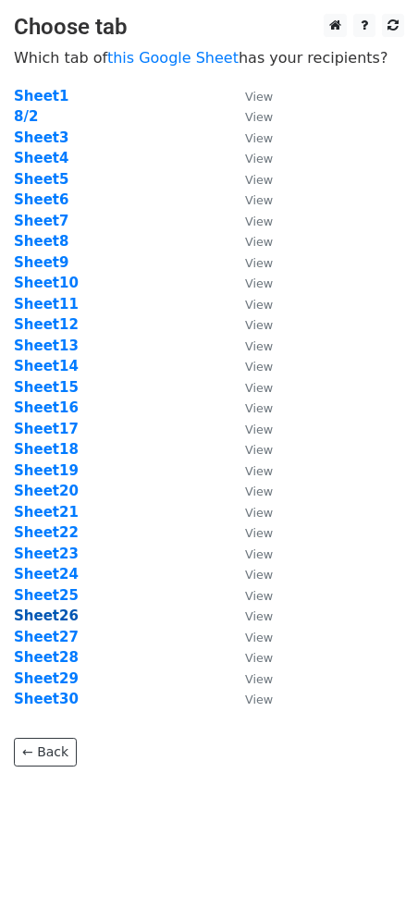
click at [61, 622] on strong "Sheet26" at bounding box center [46, 616] width 65 height 17
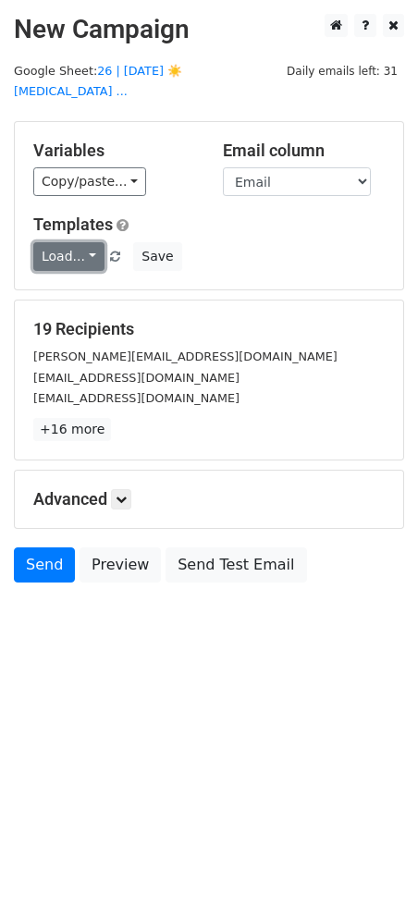
click at [66, 242] on link "Load..." at bounding box center [68, 256] width 71 height 29
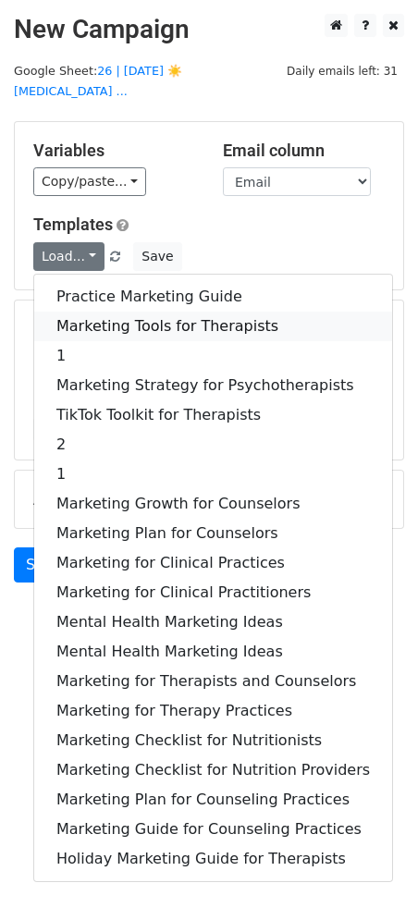
click at [77, 312] on link "Marketing Tools for Therapists" at bounding box center [213, 327] width 358 height 30
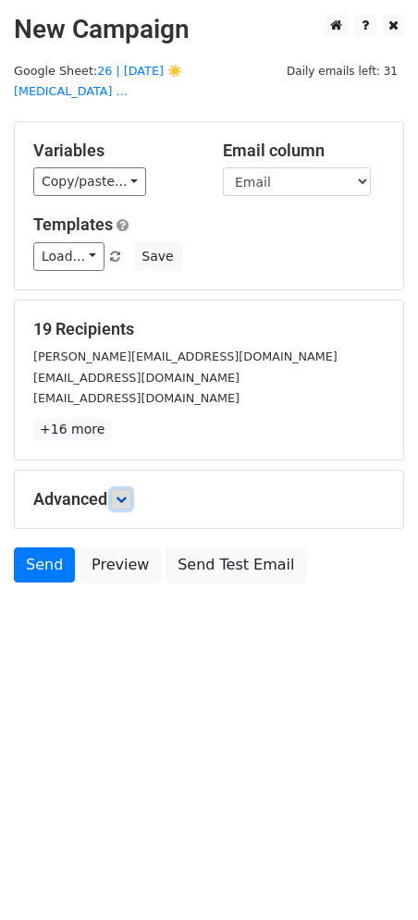
click at [131, 489] on link at bounding box center [121, 499] width 20 height 20
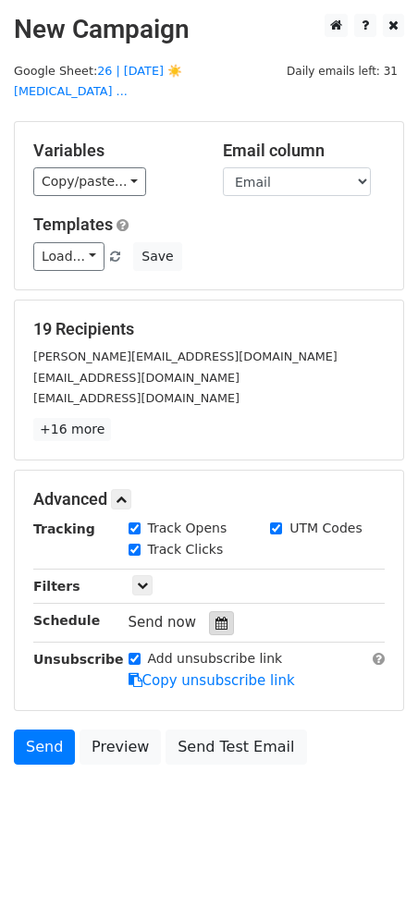
click at [209, 611] on div at bounding box center [221, 623] width 25 height 24
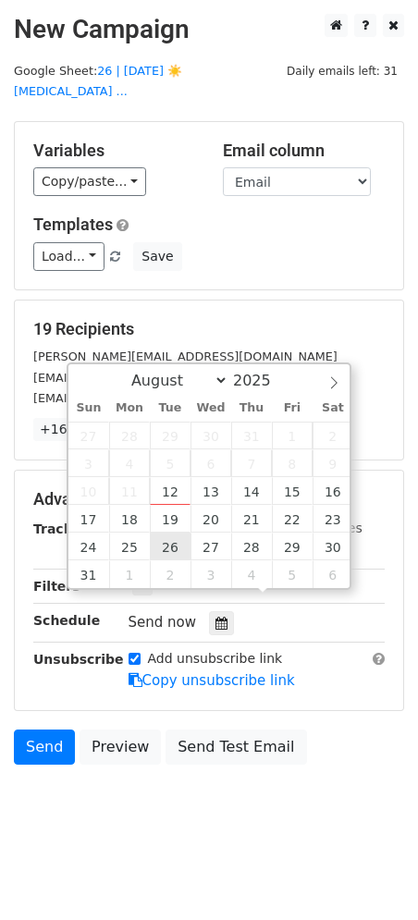
type input "2025-08-26 12:00"
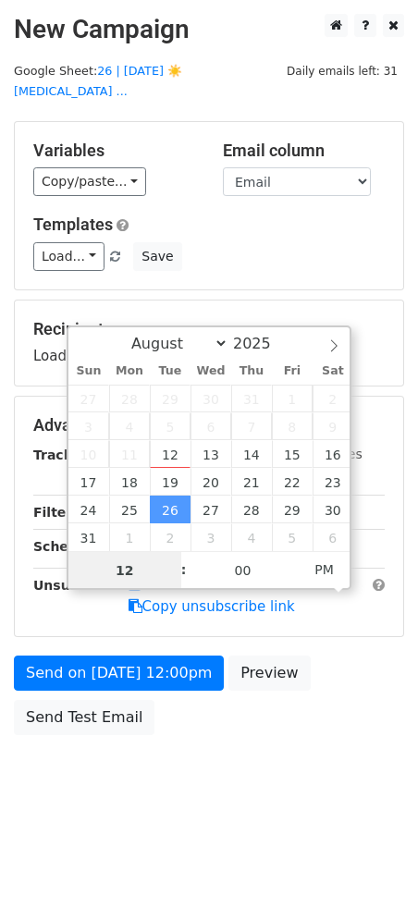
type input "3"
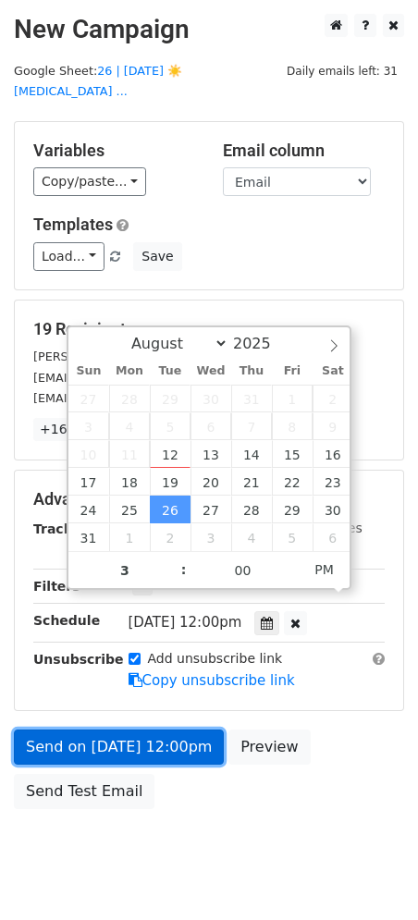
type input "2025-08-26 15:00"
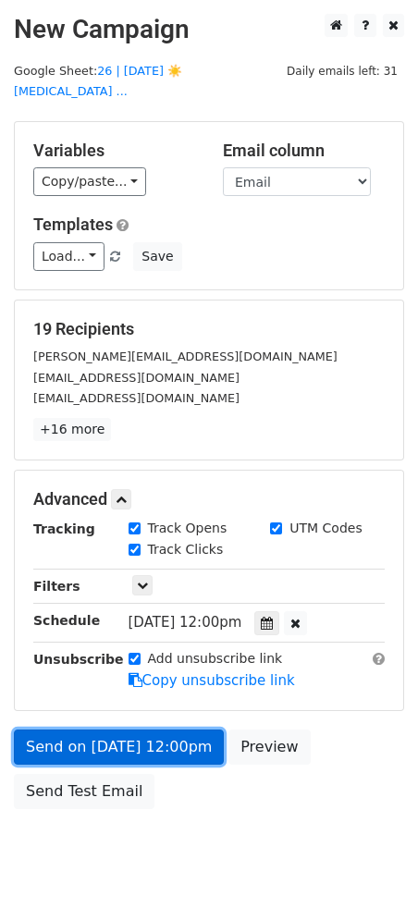
click at [78, 730] on link "Send on Aug 26 at 12:00pm" at bounding box center [119, 747] width 210 height 35
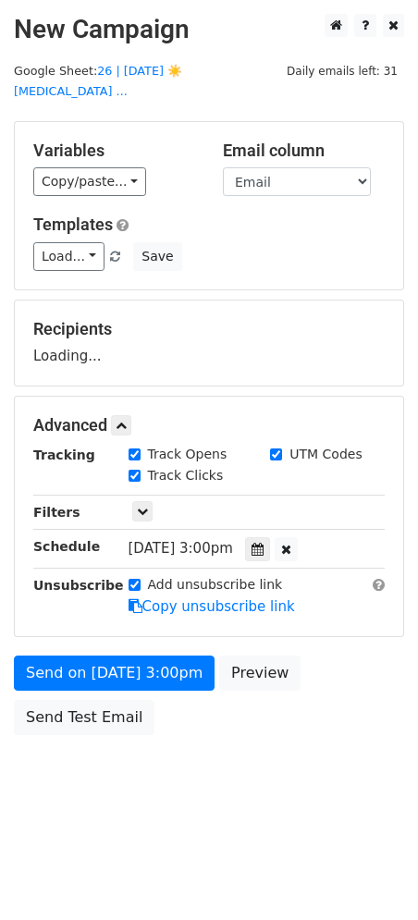
click at [73, 742] on body "New Campaign Daily emails left: 31 Google Sheet: 26 | AUG 2 ☀️PSYCHOTHERAPY ...…" at bounding box center [209, 416] width 418 height 805
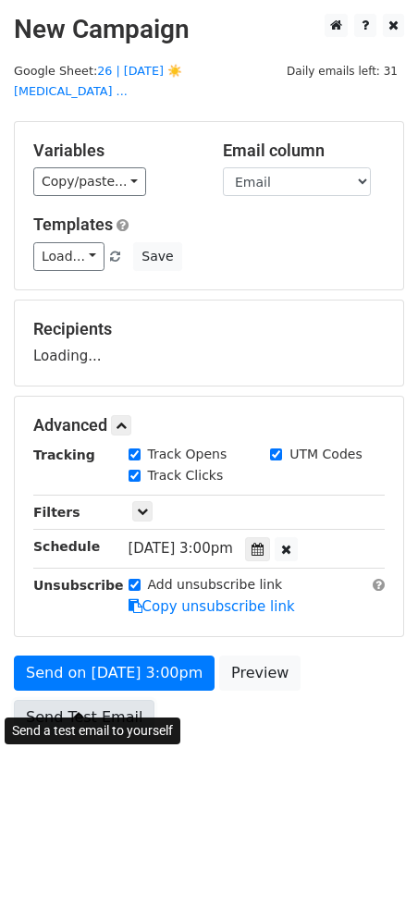
click at [84, 709] on link "Send Test Email" at bounding box center [84, 717] width 141 height 35
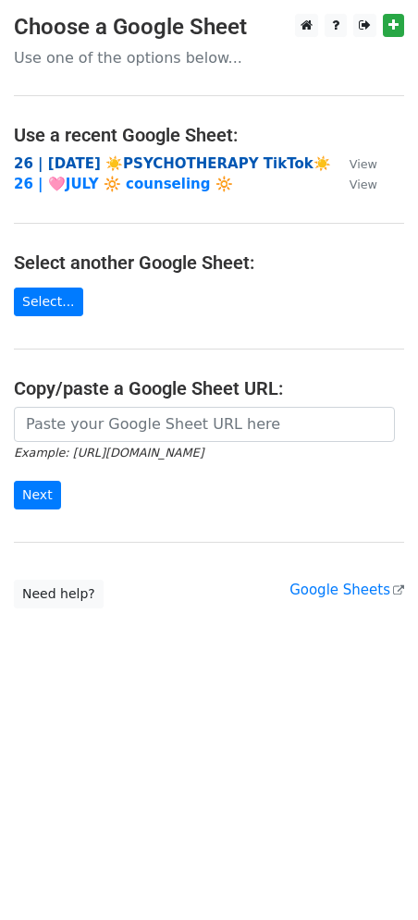
click at [94, 167] on strong "26 | AUG 2 ☀️PSYCHOTHERAPY TikTok☀️" at bounding box center [172, 163] width 317 height 17
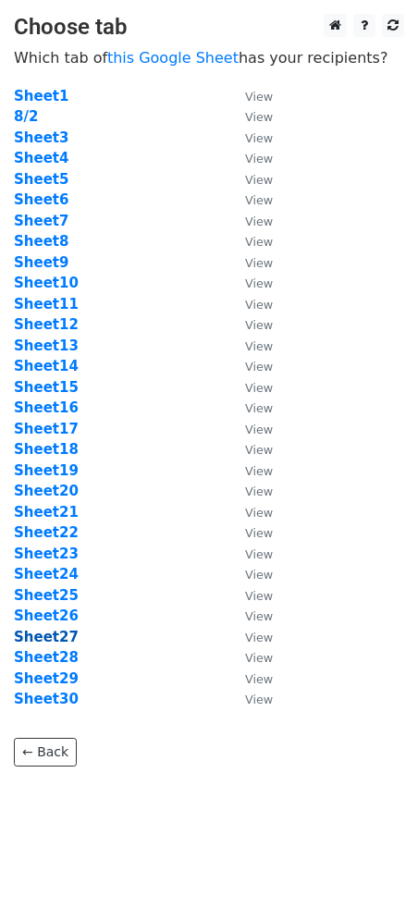
click at [50, 634] on strong "Sheet27" at bounding box center [46, 637] width 65 height 17
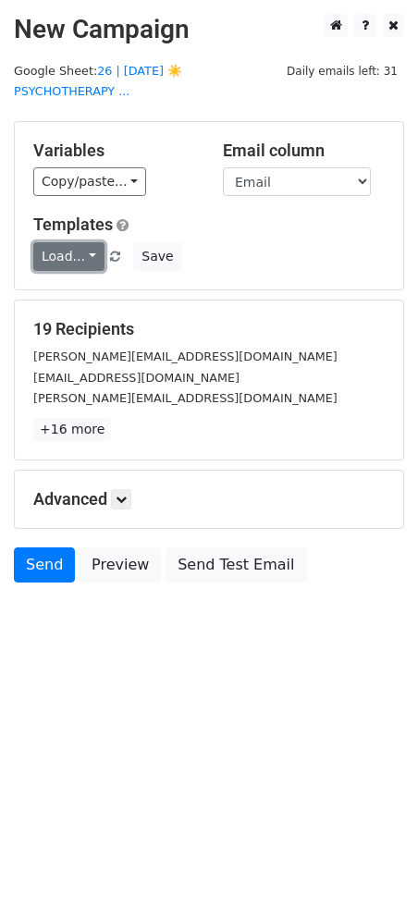
click at [68, 242] on link "Load..." at bounding box center [68, 256] width 71 height 29
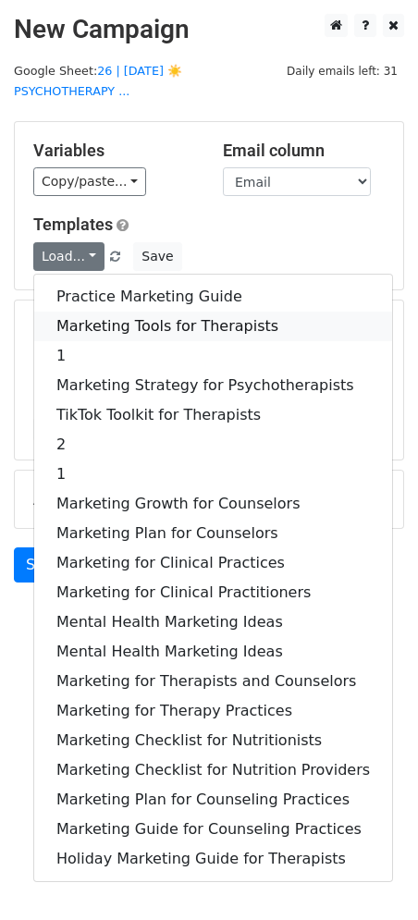
click at [95, 312] on link "Marketing Tools for Therapists" at bounding box center [213, 327] width 358 height 30
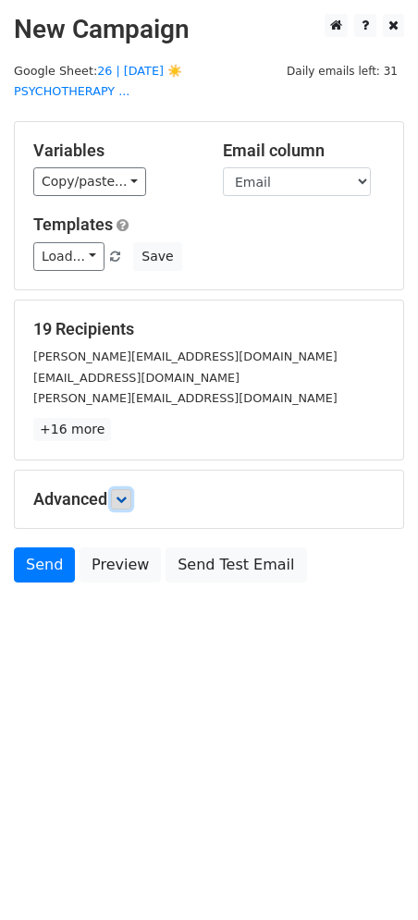
click at [127, 494] on icon at bounding box center [121, 499] width 11 height 11
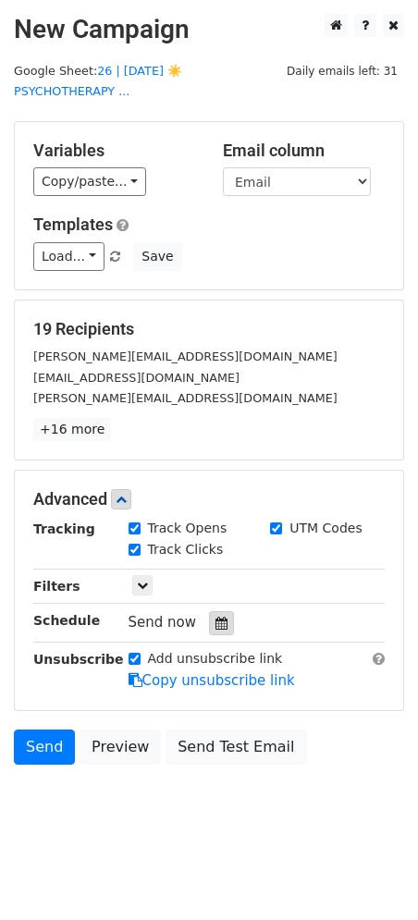
click at [216, 617] on icon at bounding box center [222, 623] width 12 height 13
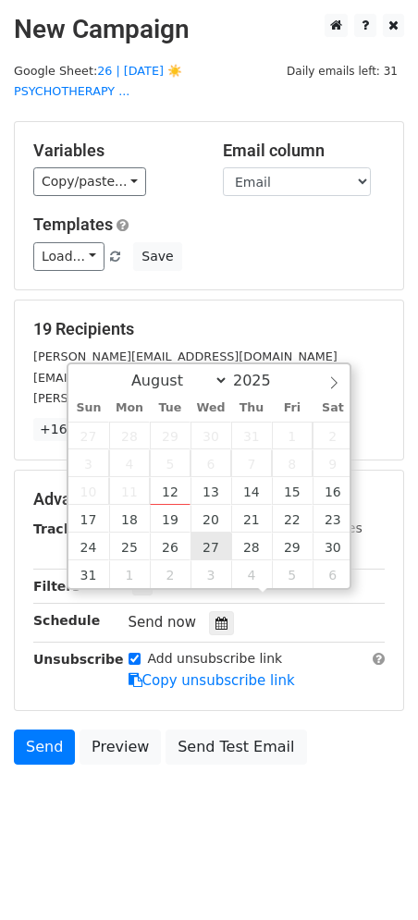
type input "2025-08-27 12:00"
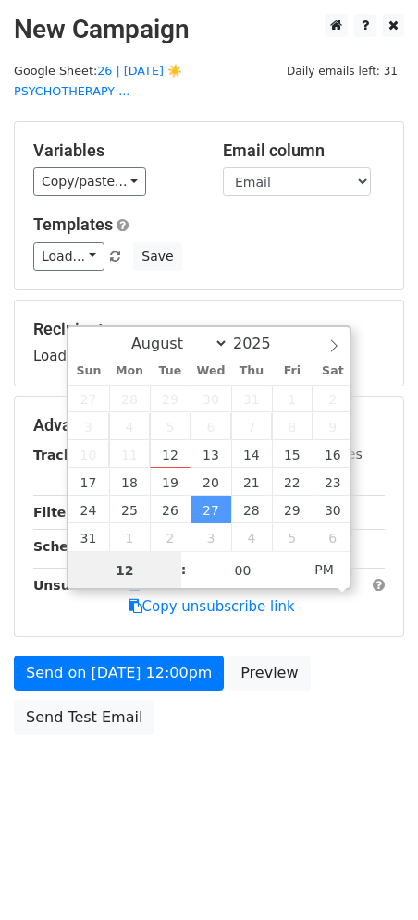
type input "3"
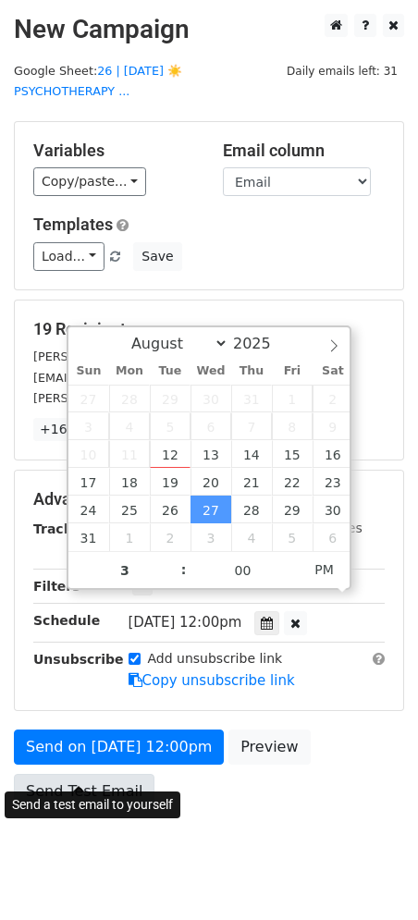
type input "2025-08-27 15:00"
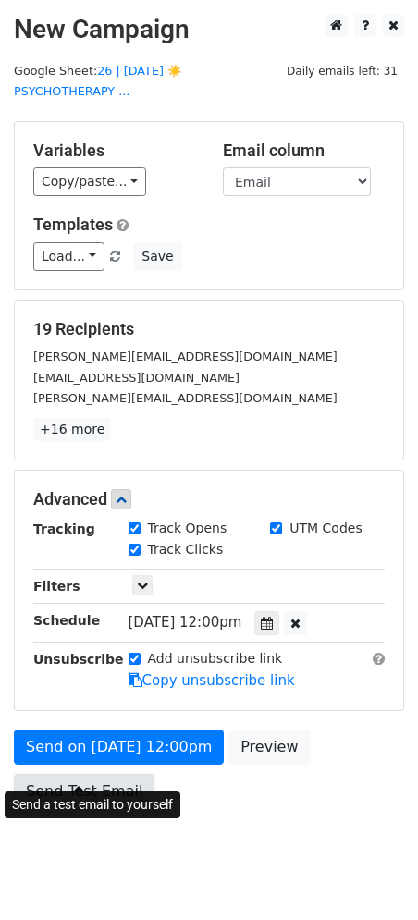
click at [103, 776] on link "Send Test Email" at bounding box center [84, 791] width 141 height 35
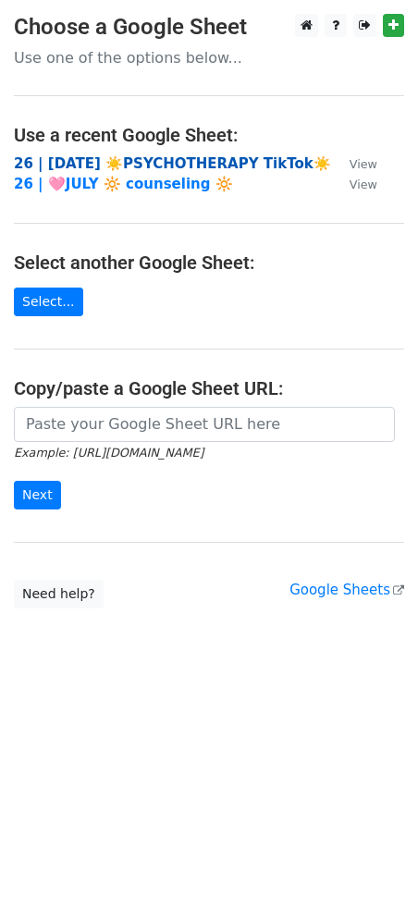
click at [160, 156] on strong "26 | [DATE] ☀️PSYCHOTHERAPY TikTok☀️" at bounding box center [172, 163] width 317 height 17
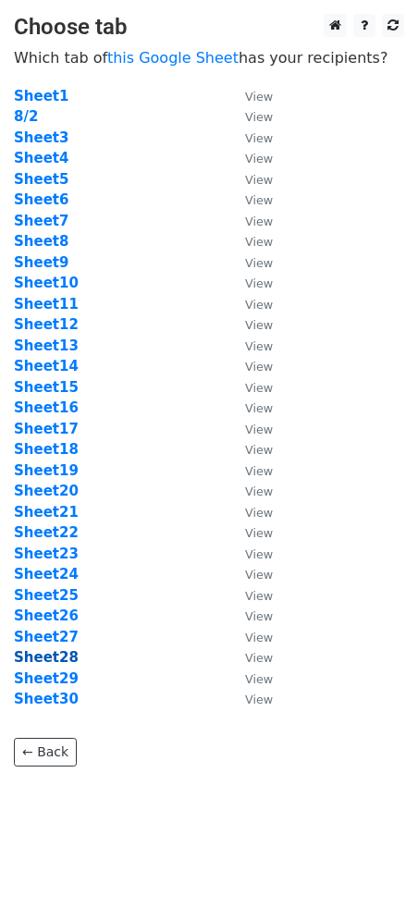
click at [60, 661] on strong "Sheet28" at bounding box center [46, 657] width 65 height 17
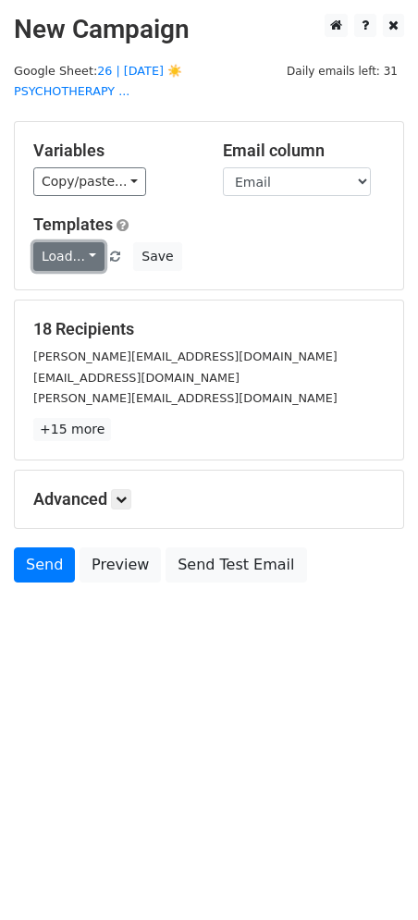
click at [66, 243] on link "Load..." at bounding box center [68, 256] width 71 height 29
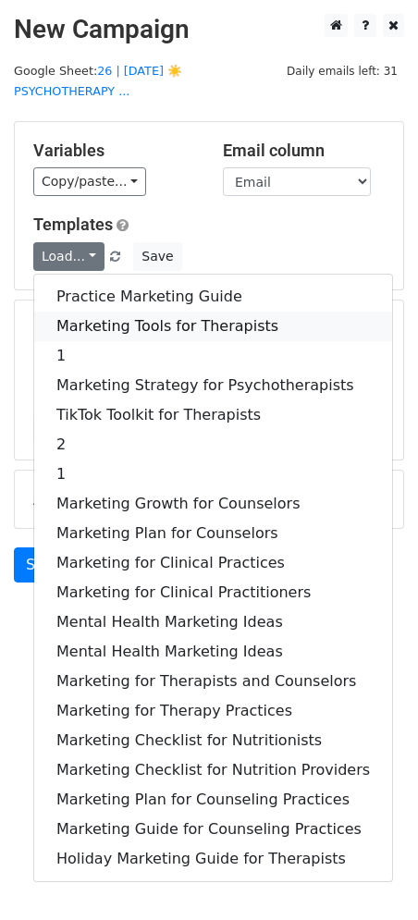
click at [82, 312] on link "Marketing Tools for Therapists" at bounding box center [213, 327] width 358 height 30
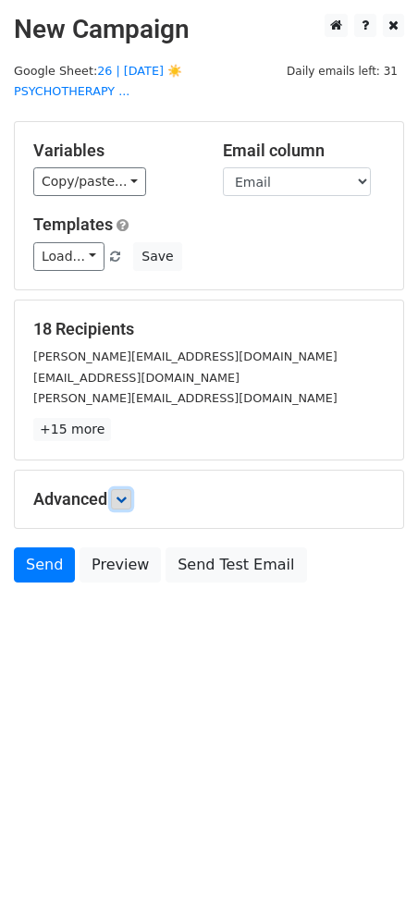
click at [126, 494] on icon at bounding box center [121, 499] width 11 height 11
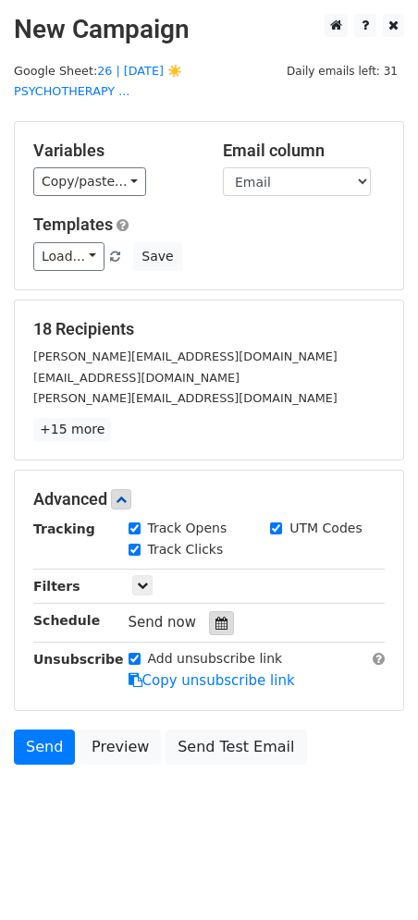
click at [216, 617] on icon at bounding box center [222, 623] width 12 height 13
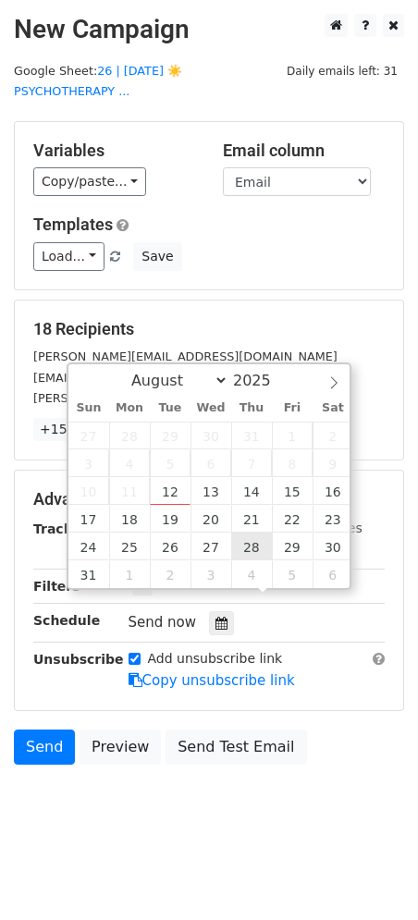
type input "[DATE] 12:00"
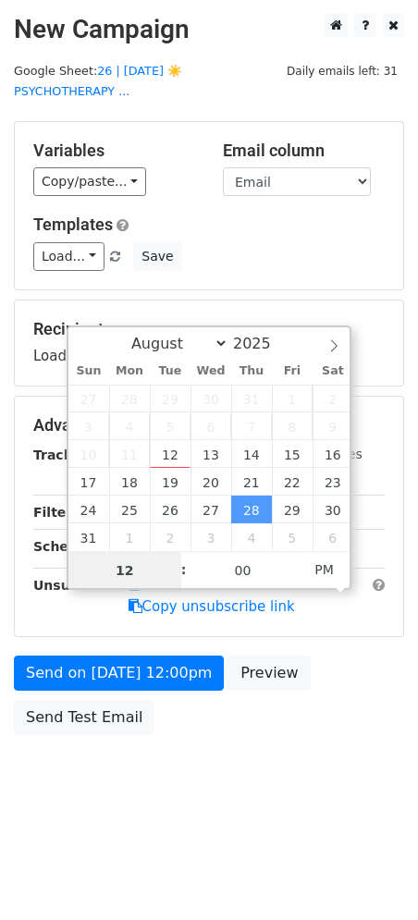
type input "6"
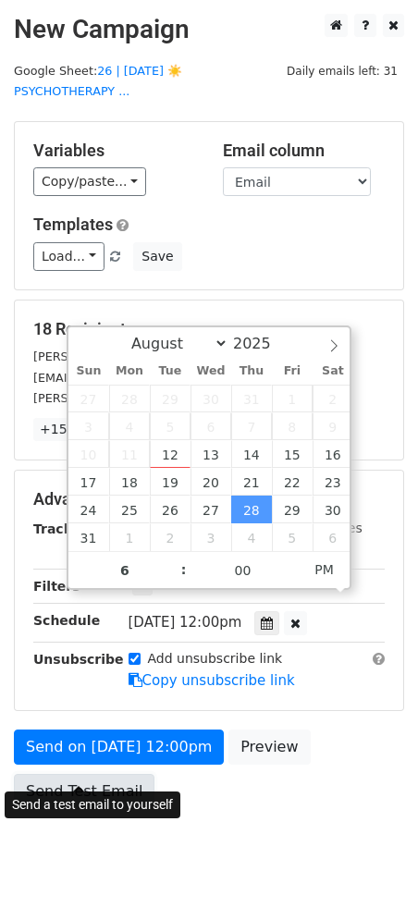
type input "2025-08-28 18:00"
click at [92, 774] on link "Send Test Email" at bounding box center [84, 791] width 141 height 35
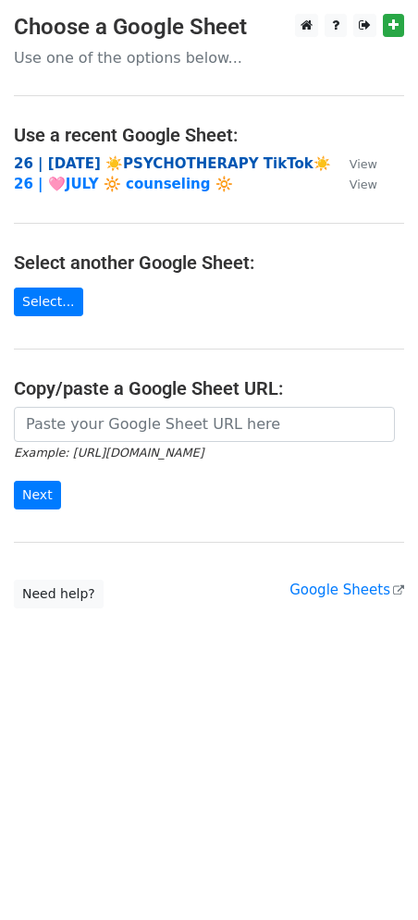
click at [178, 162] on strong "26 | [DATE] ☀️PSYCHOTHERAPY TikTok☀️" at bounding box center [172, 163] width 317 height 17
